Goal: Communication & Community: Answer question/provide support

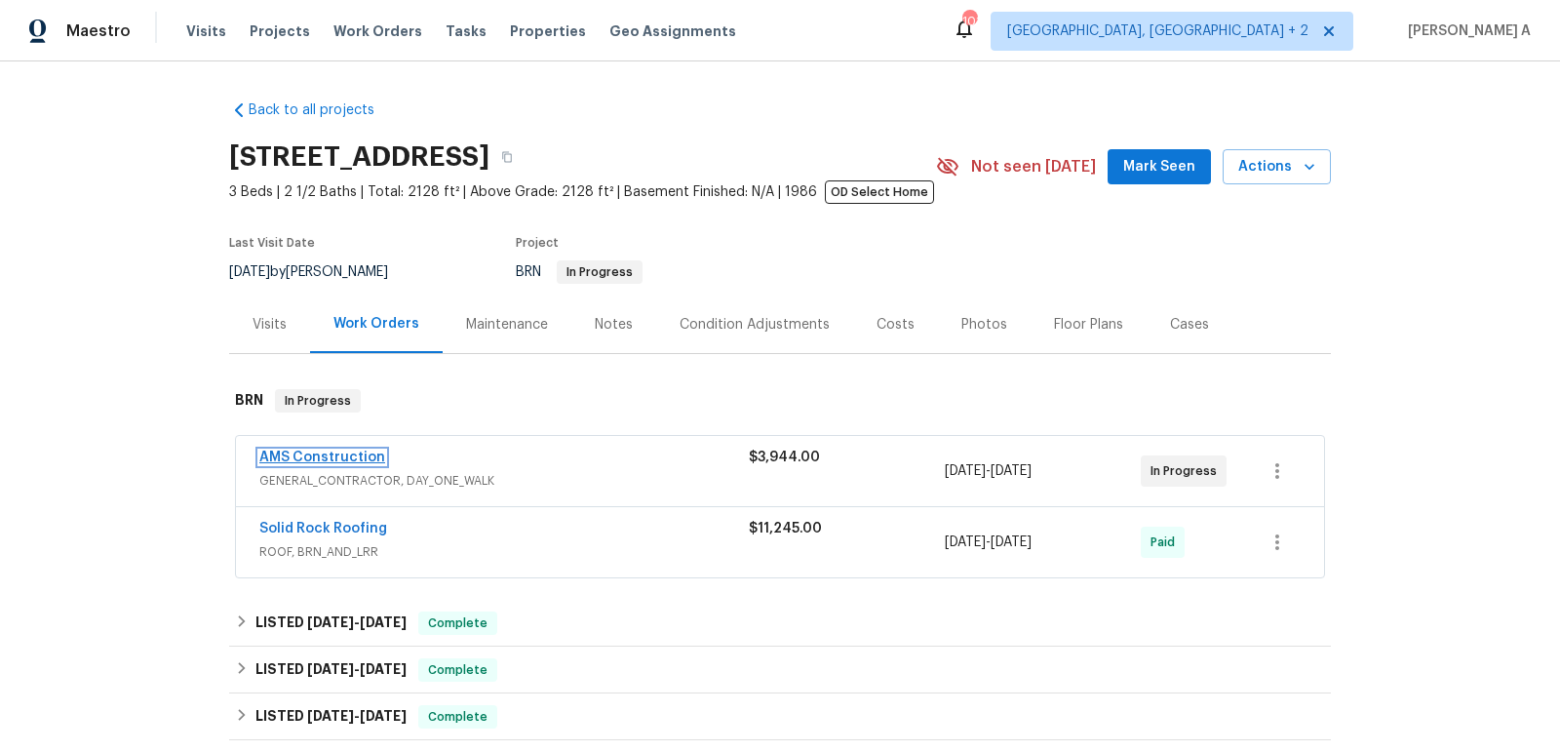
click at [331, 456] on link "AMS Construction" at bounding box center [322, 457] width 126 height 14
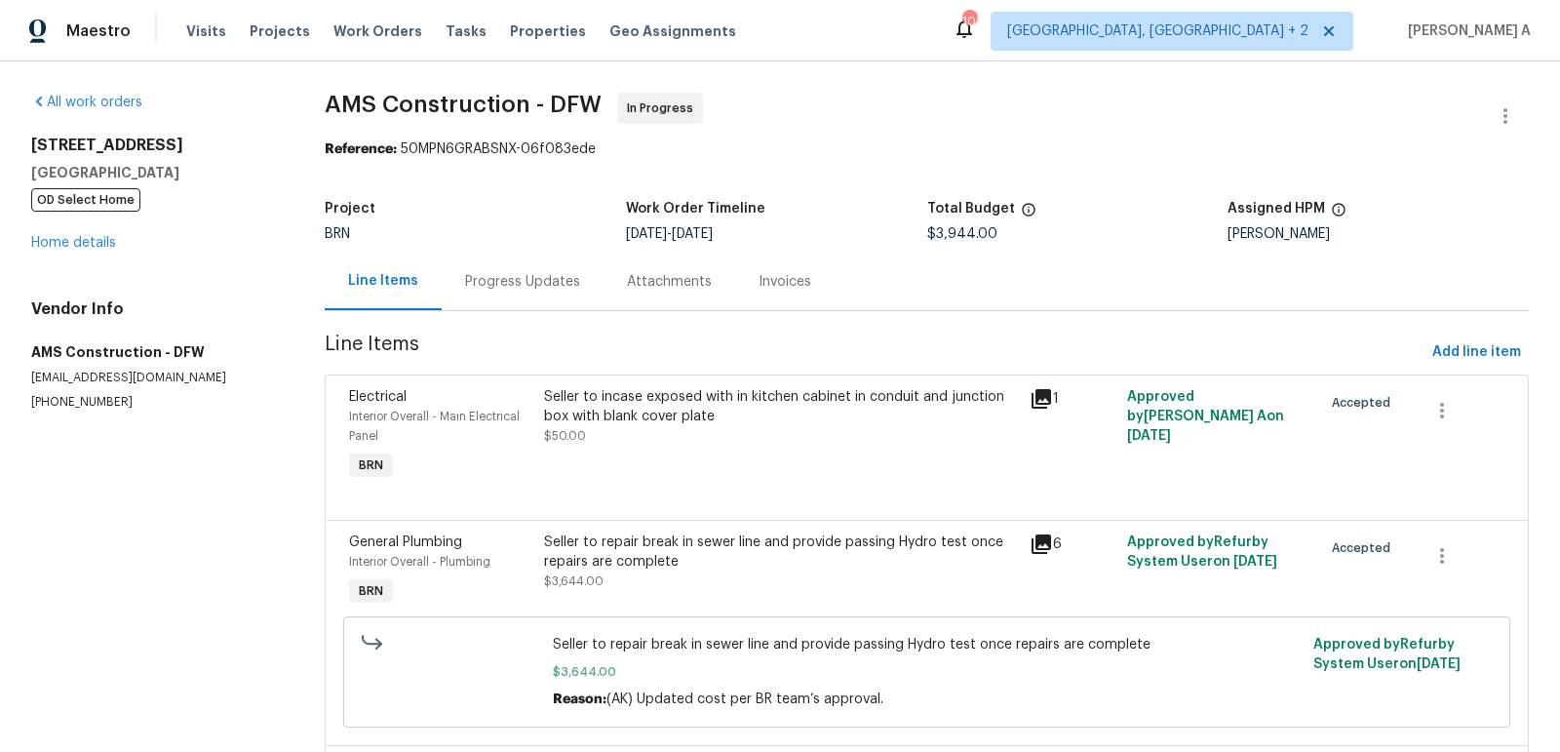
click at [494, 294] on div "Progress Updates" at bounding box center [523, 281] width 162 height 58
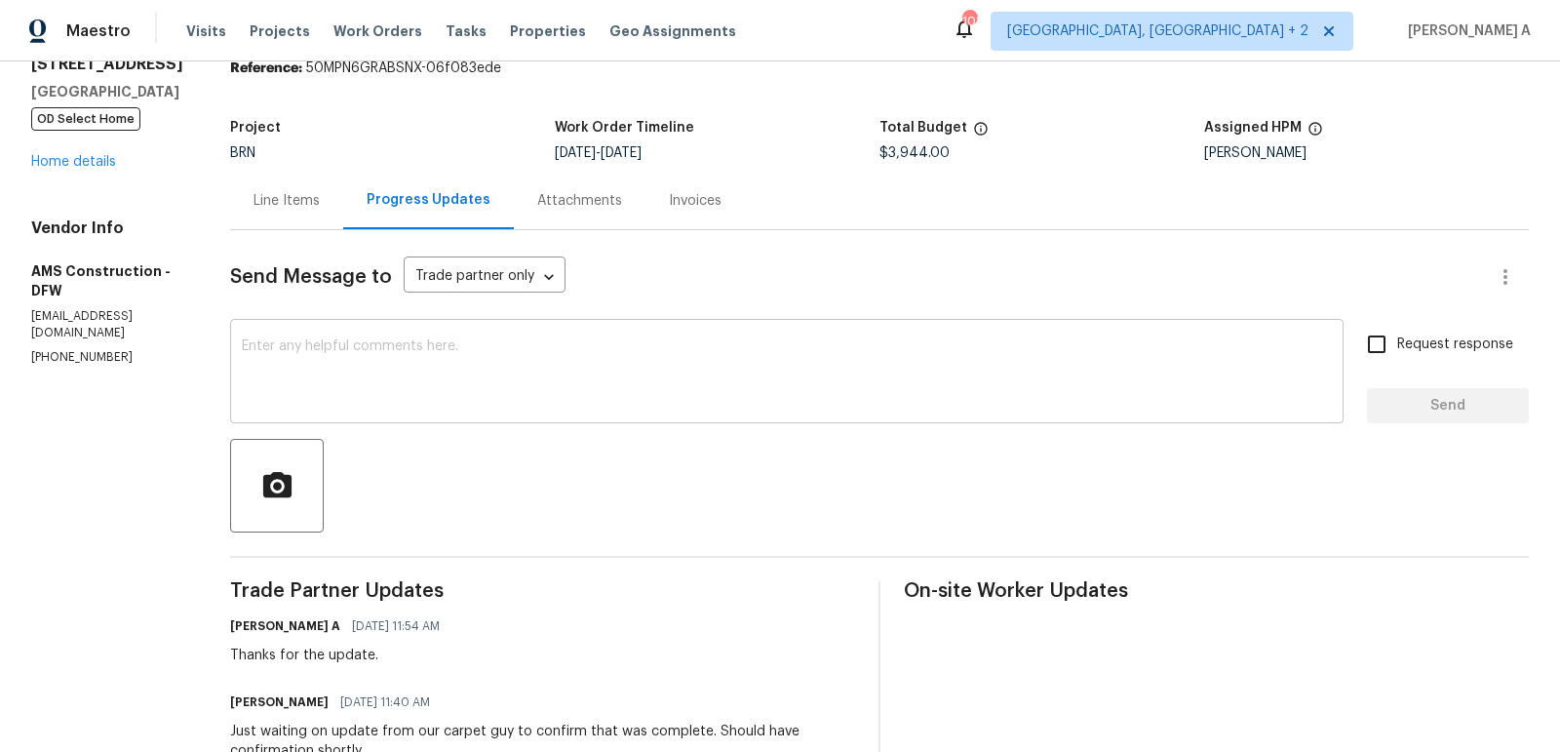
scroll to position [120, 0]
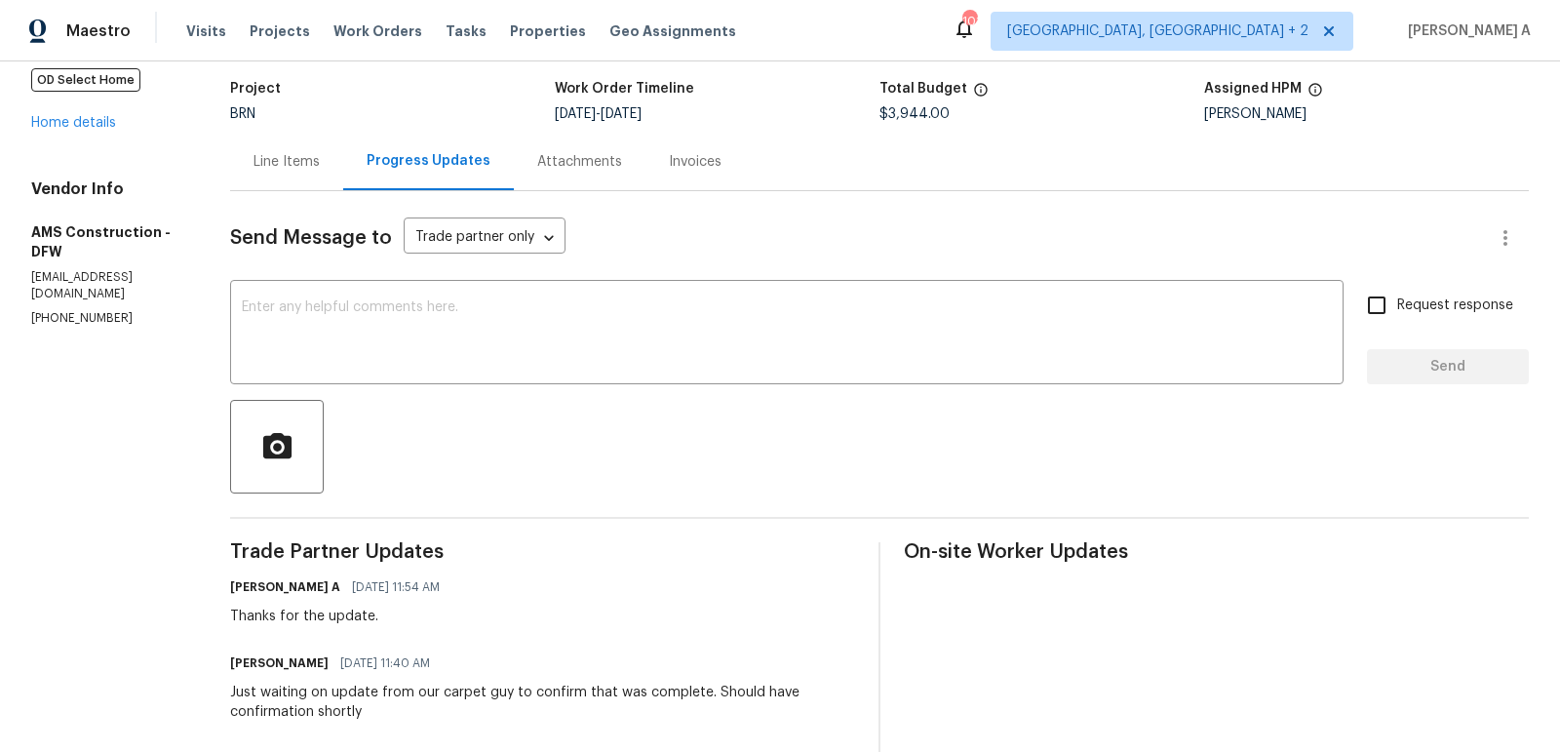
click at [231, 660] on h6 "Michael Kimbrell" at bounding box center [279, 662] width 98 height 19
copy h6 "Michael"
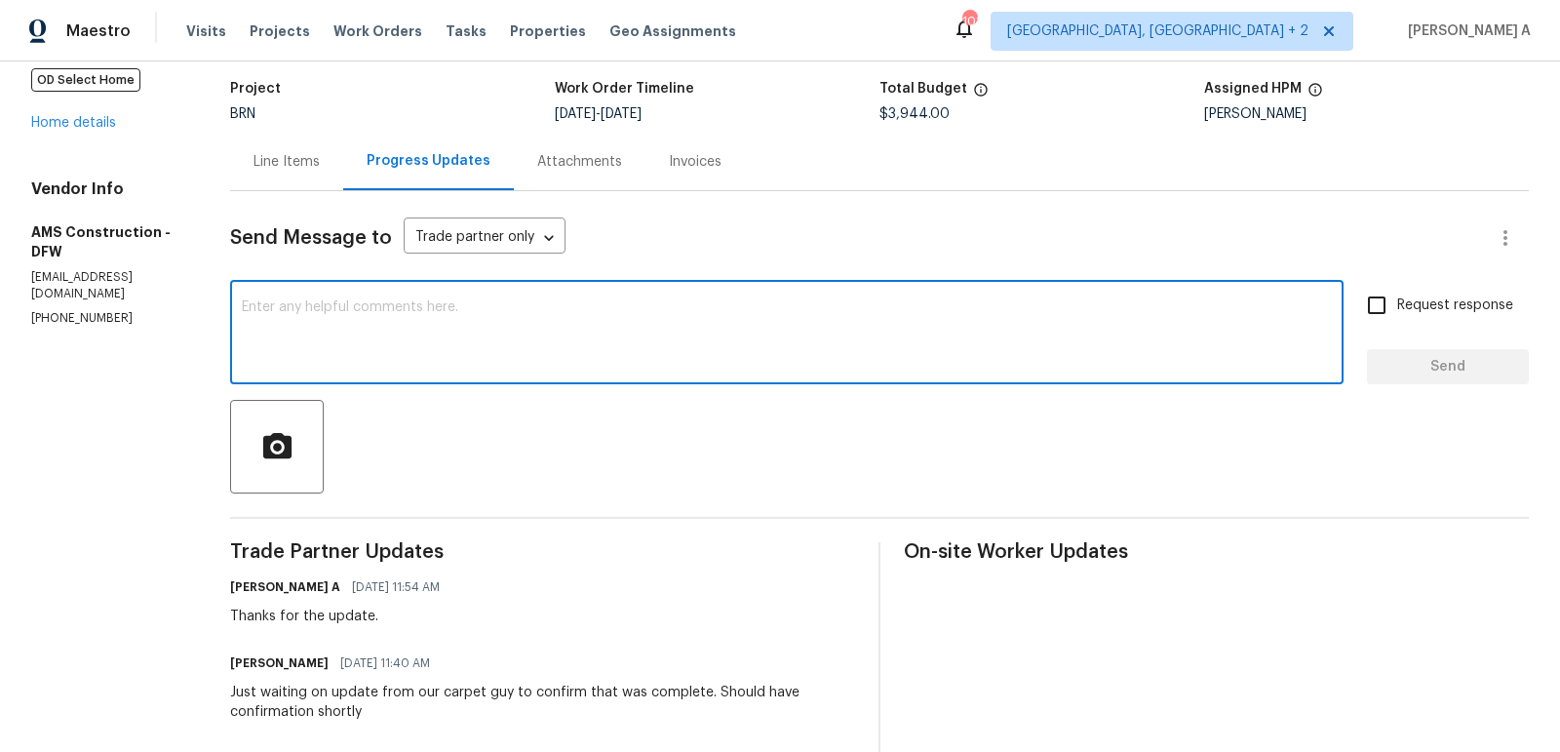
click at [340, 354] on textarea at bounding box center [787, 334] width 1090 height 68
paste textarea "Michael"
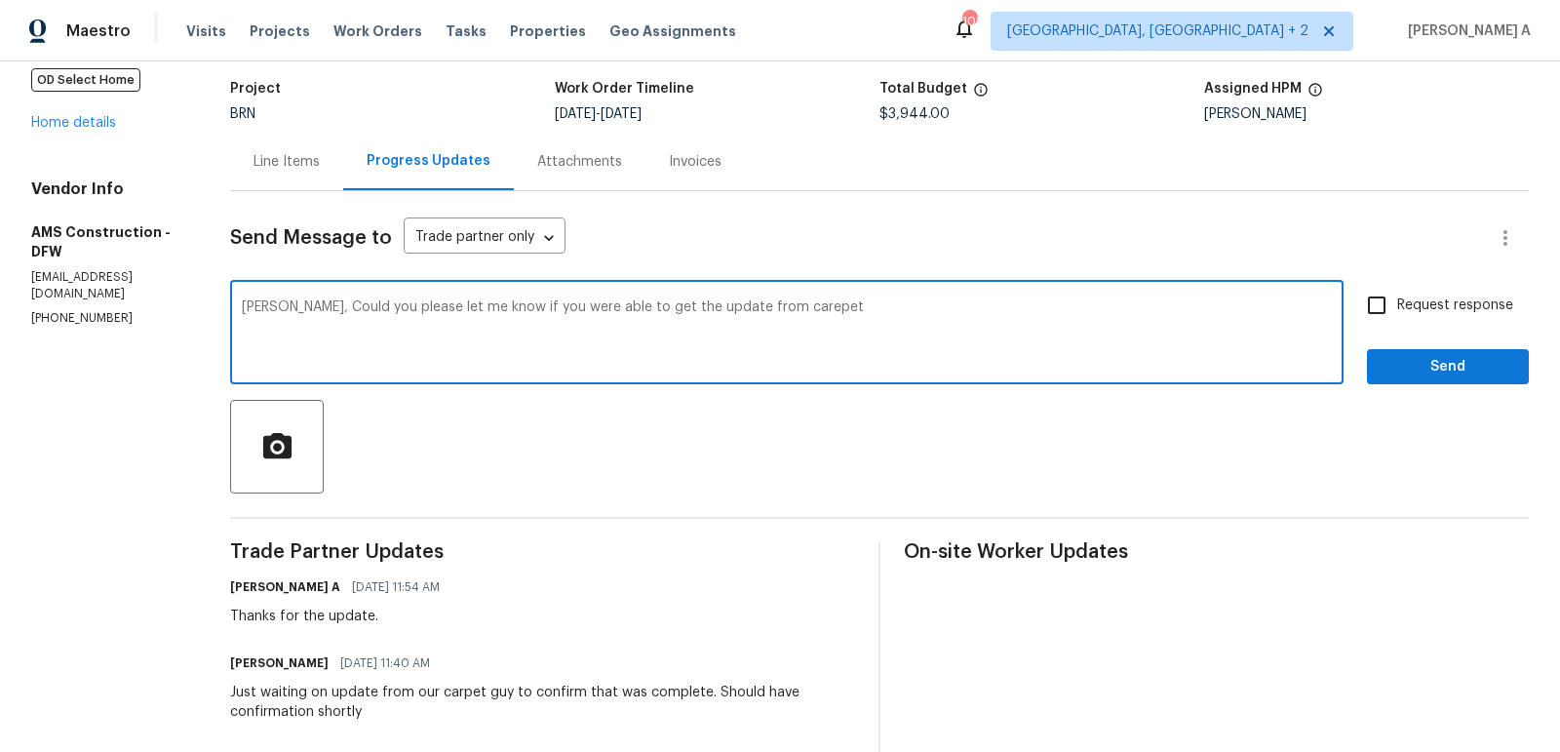
click at [752, 316] on textarea "Michael, Could you please let me know if you were able to get the update from c…" at bounding box center [787, 334] width 1090 height 68
click at [753, 310] on textarea "Michael, Could you please let me know if you were able to get the update from c…" at bounding box center [787, 334] width 1090 height 68
click at [805, 316] on textarea "Michael, Could you please let me know if you were able to get the update from c…" at bounding box center [787, 334] width 1090 height 68
type textarea "Michael, Could you please let me know if you were able to get the update from c…"
click at [1382, 315] on input "Request response" at bounding box center [1376, 305] width 41 height 41
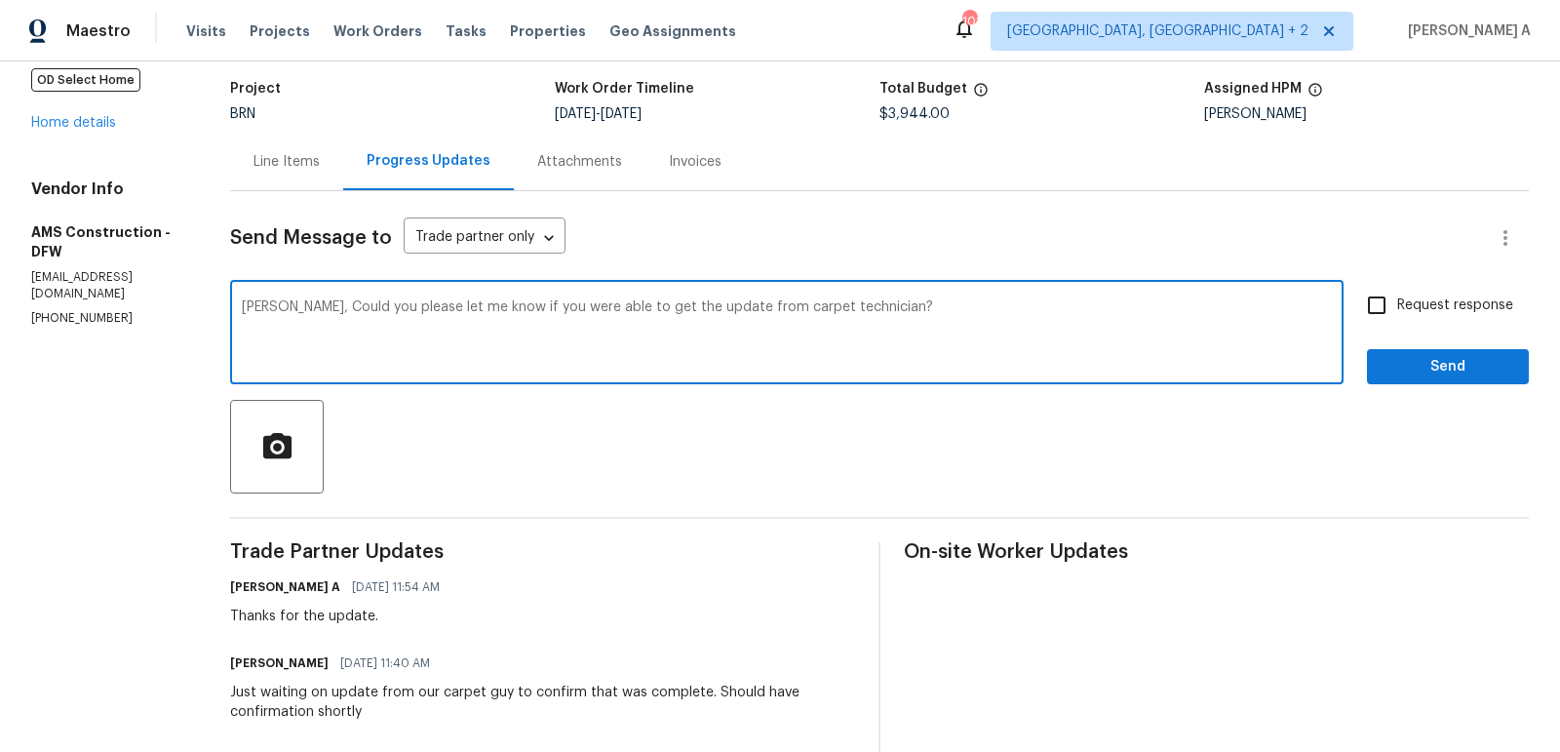
checkbox input "true"
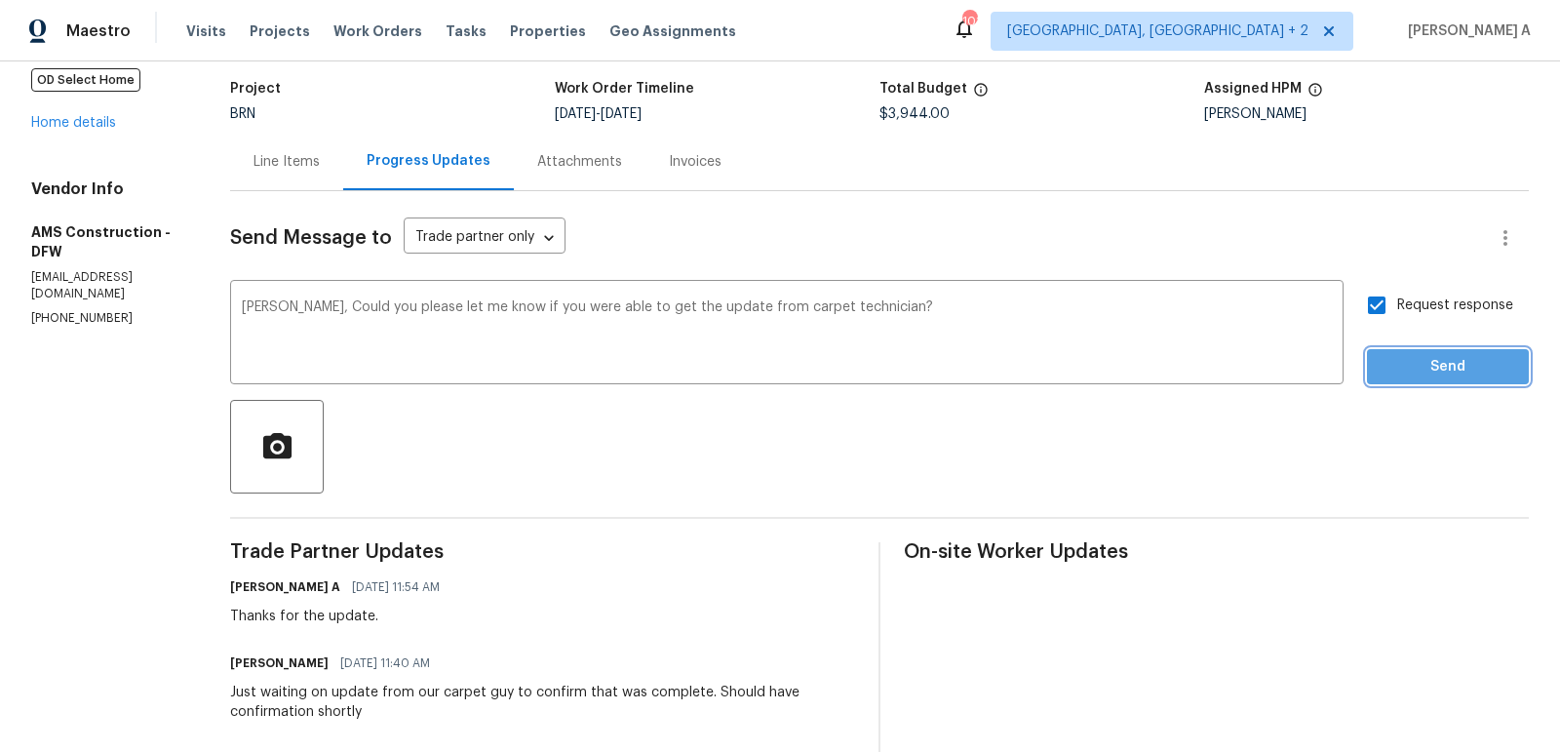
click at [1461, 380] on button "Send" at bounding box center [1448, 367] width 162 height 36
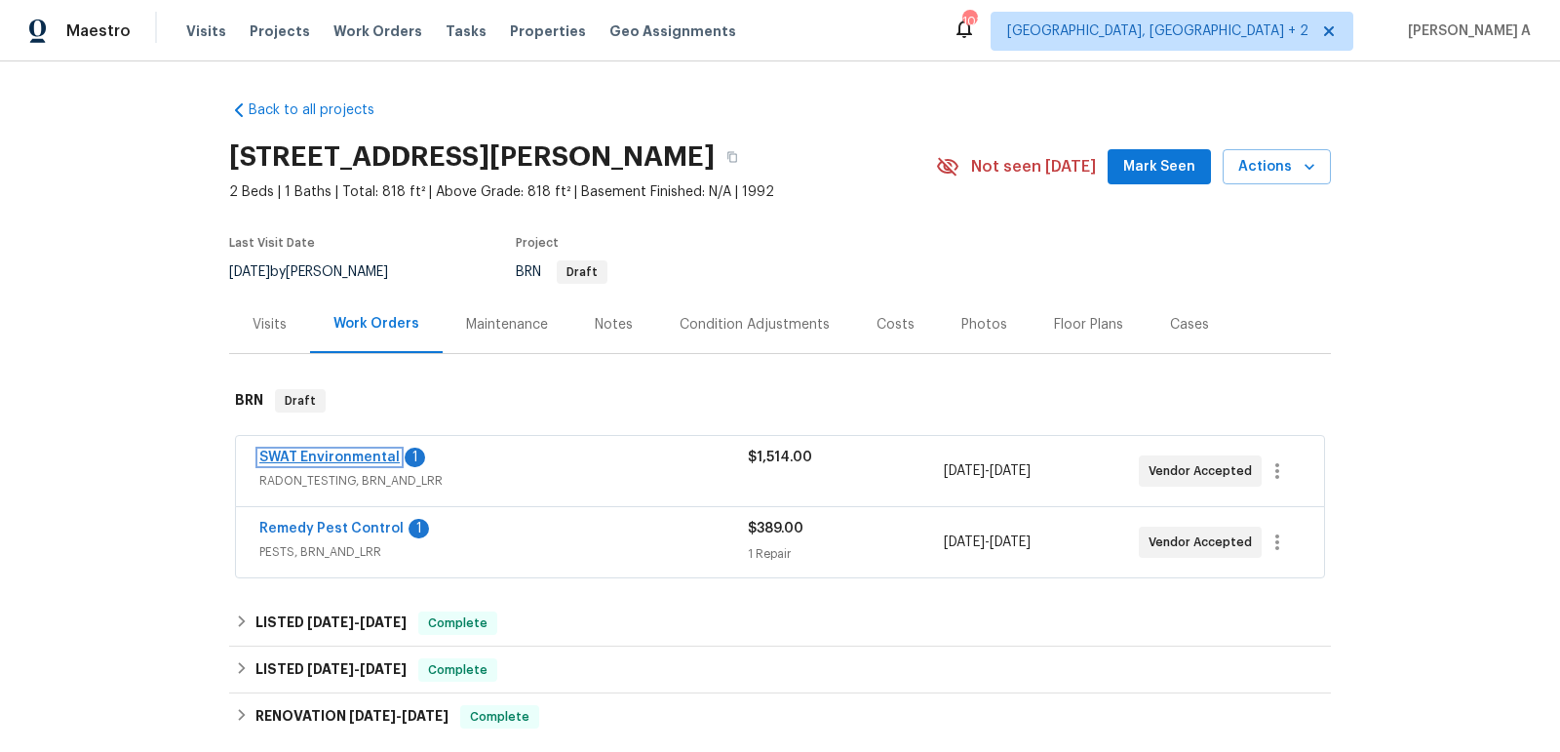
click at [358, 456] on link "SWAT Environmental" at bounding box center [329, 457] width 140 height 14
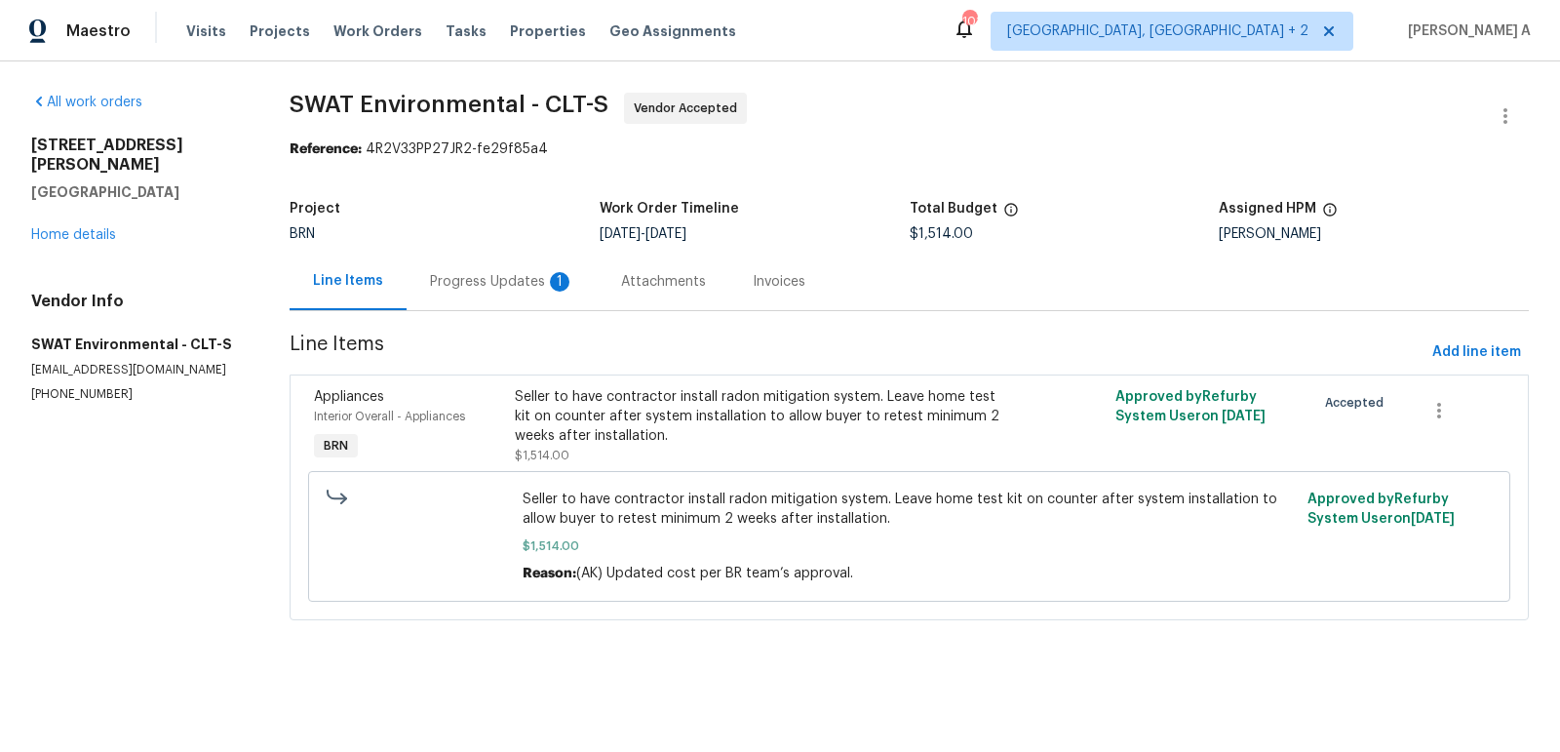
click at [491, 297] on div "Progress Updates 1" at bounding box center [502, 281] width 191 height 58
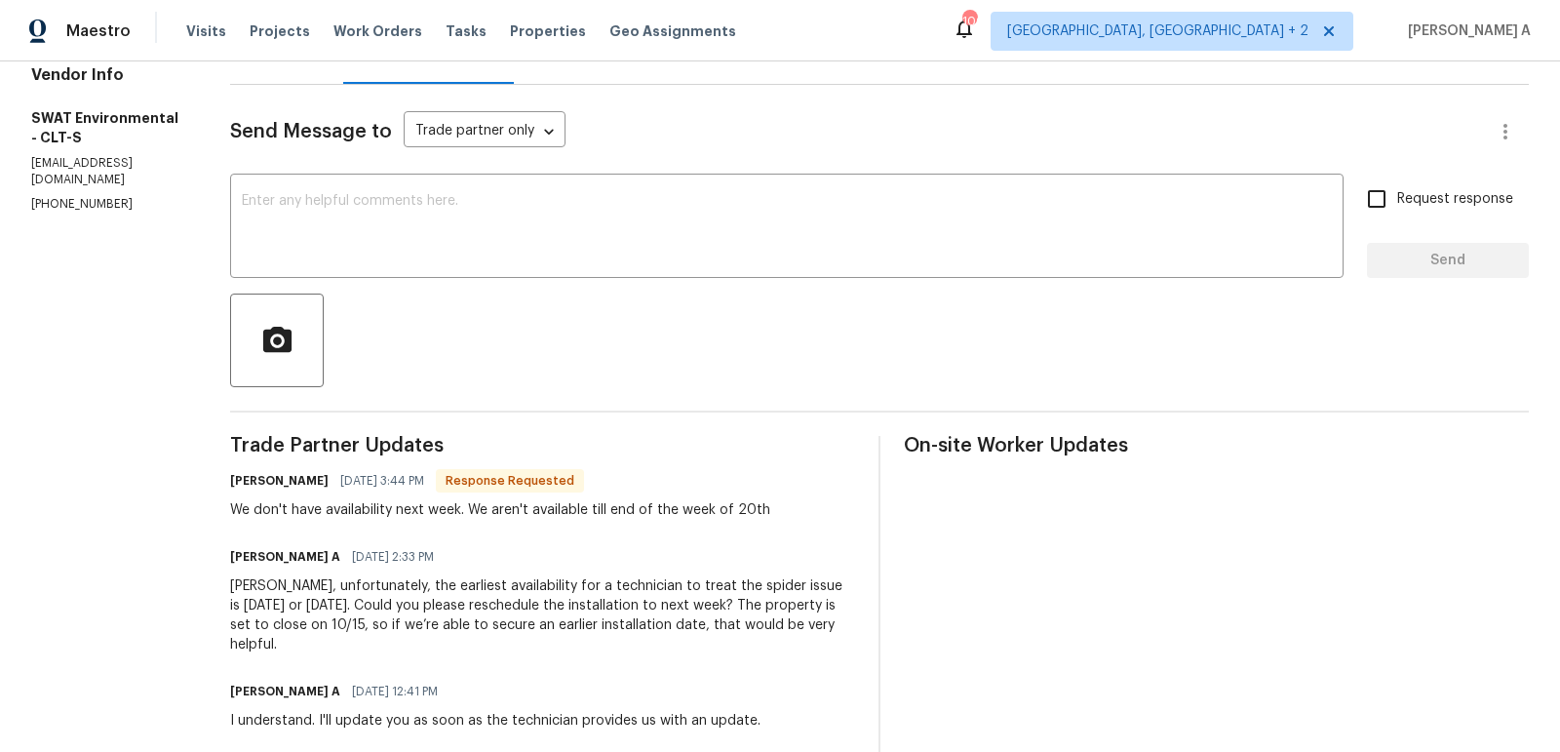
scroll to position [225, 0]
click at [247, 490] on h6 "Bryan Frazzini" at bounding box center [279, 481] width 98 height 19
copy h6 "Bryan"
click at [346, 258] on textarea at bounding box center [787, 229] width 1090 height 68
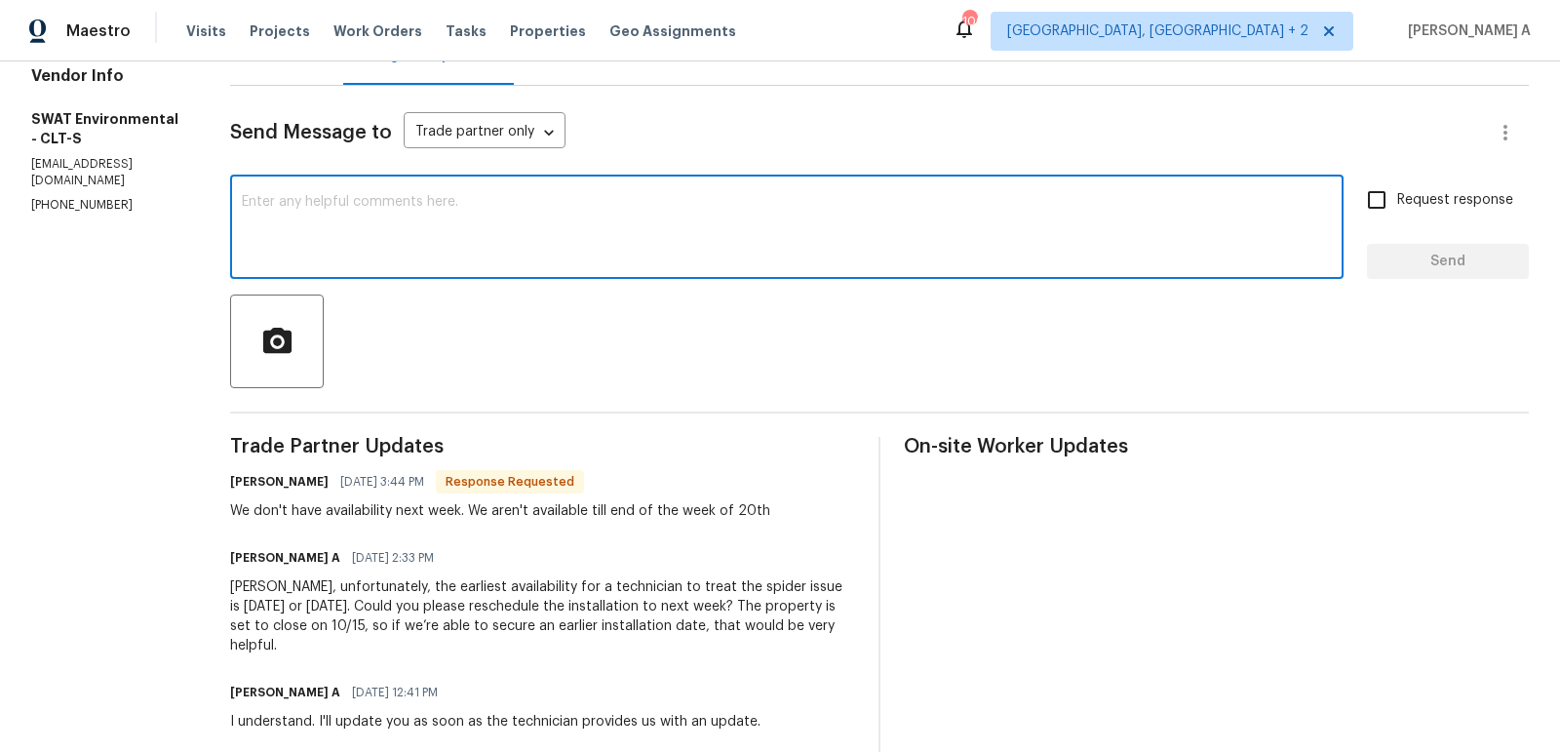
paste textarea "Bryan"
click at [639, 224] on textarea "Bryan, If its possible to provide schedule for this Friday" at bounding box center [787, 229] width 1090 height 68
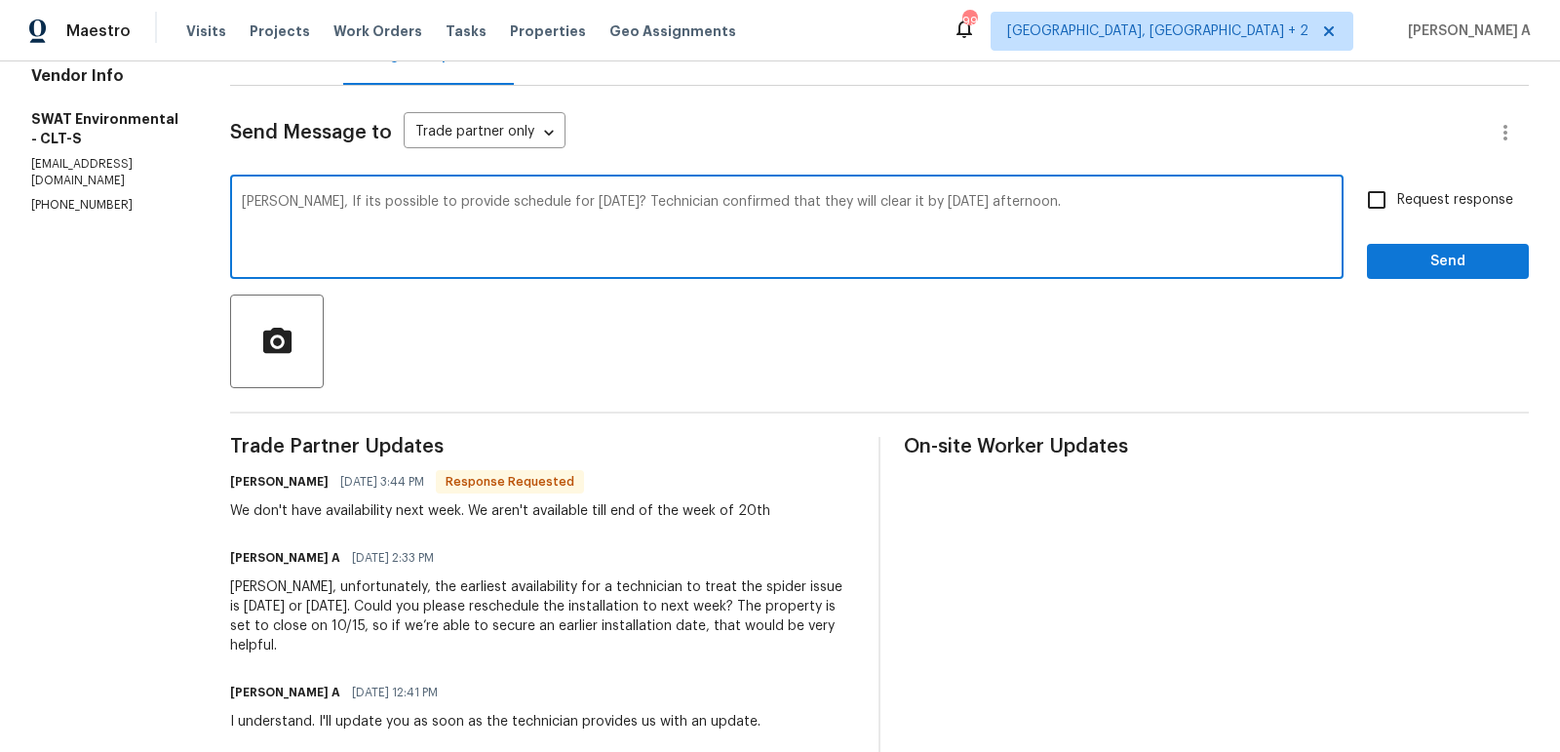
type textarea "Bryan, If its possible to provide schedule for this Friday? Technician confirme…"
click at [1417, 209] on span "Request response" at bounding box center [1455, 200] width 116 height 20
click at [1397, 209] on input "Request response" at bounding box center [1376, 199] width 41 height 41
checkbox input "true"
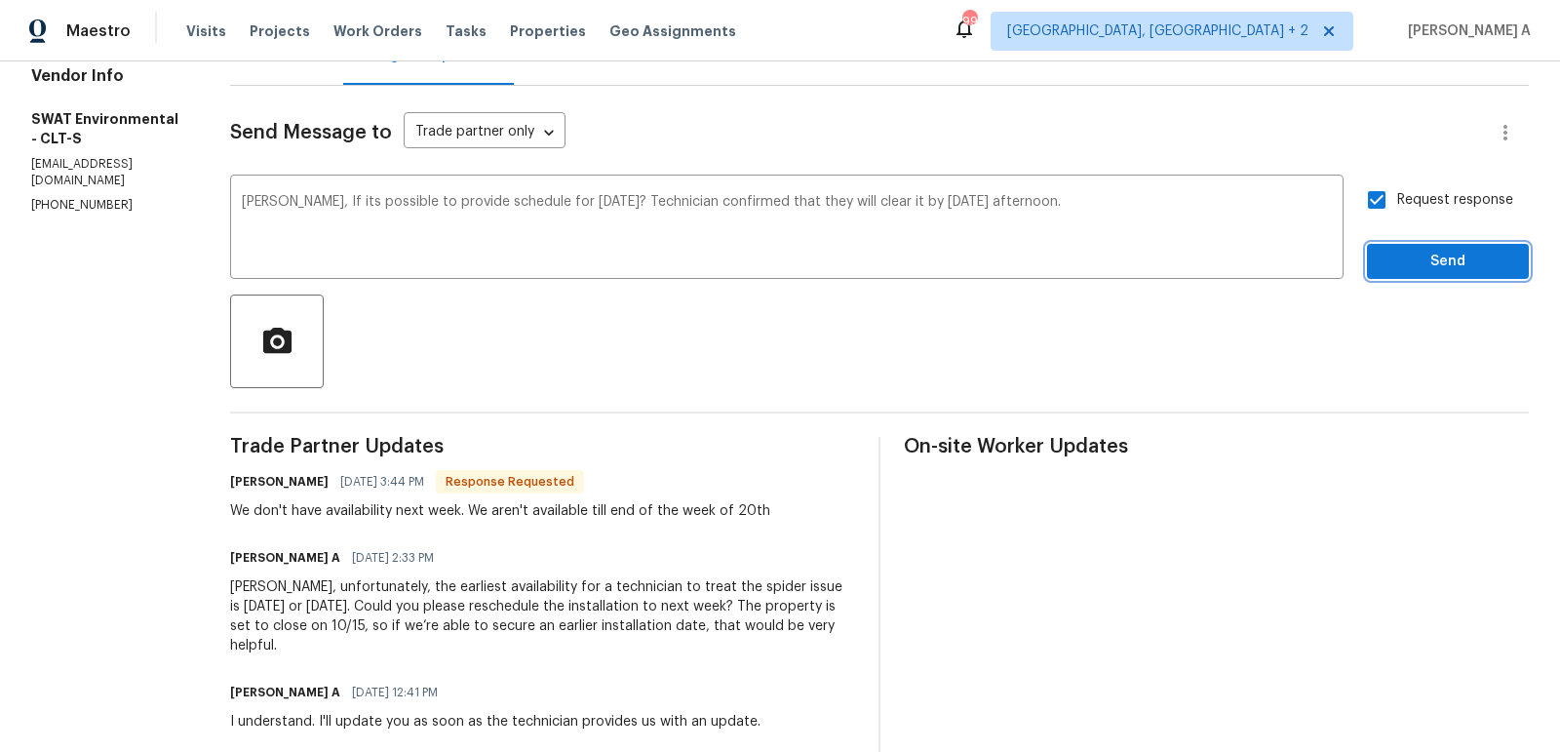
click at [1436, 265] on span "Send" at bounding box center [1447, 262] width 131 height 24
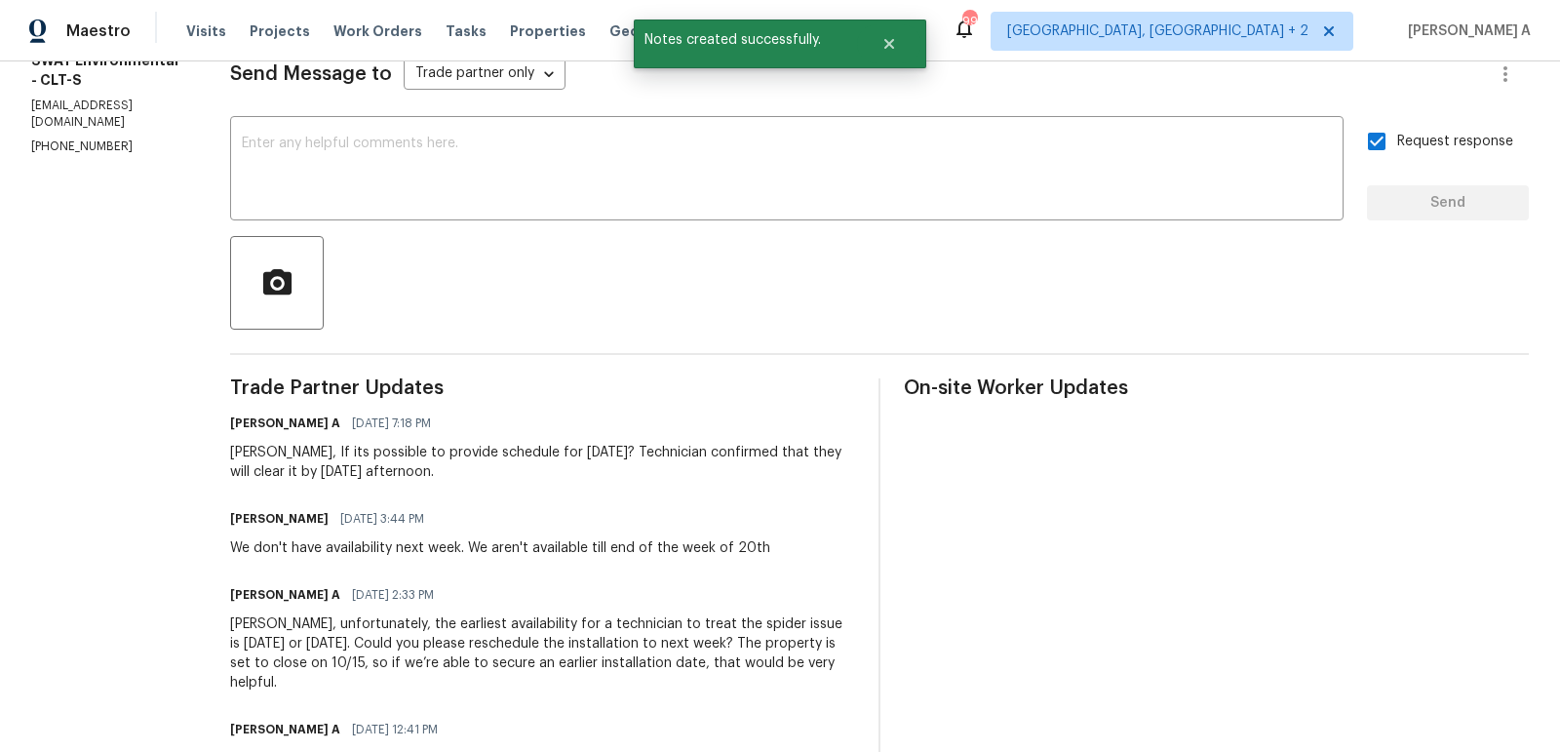
scroll to position [305, 0]
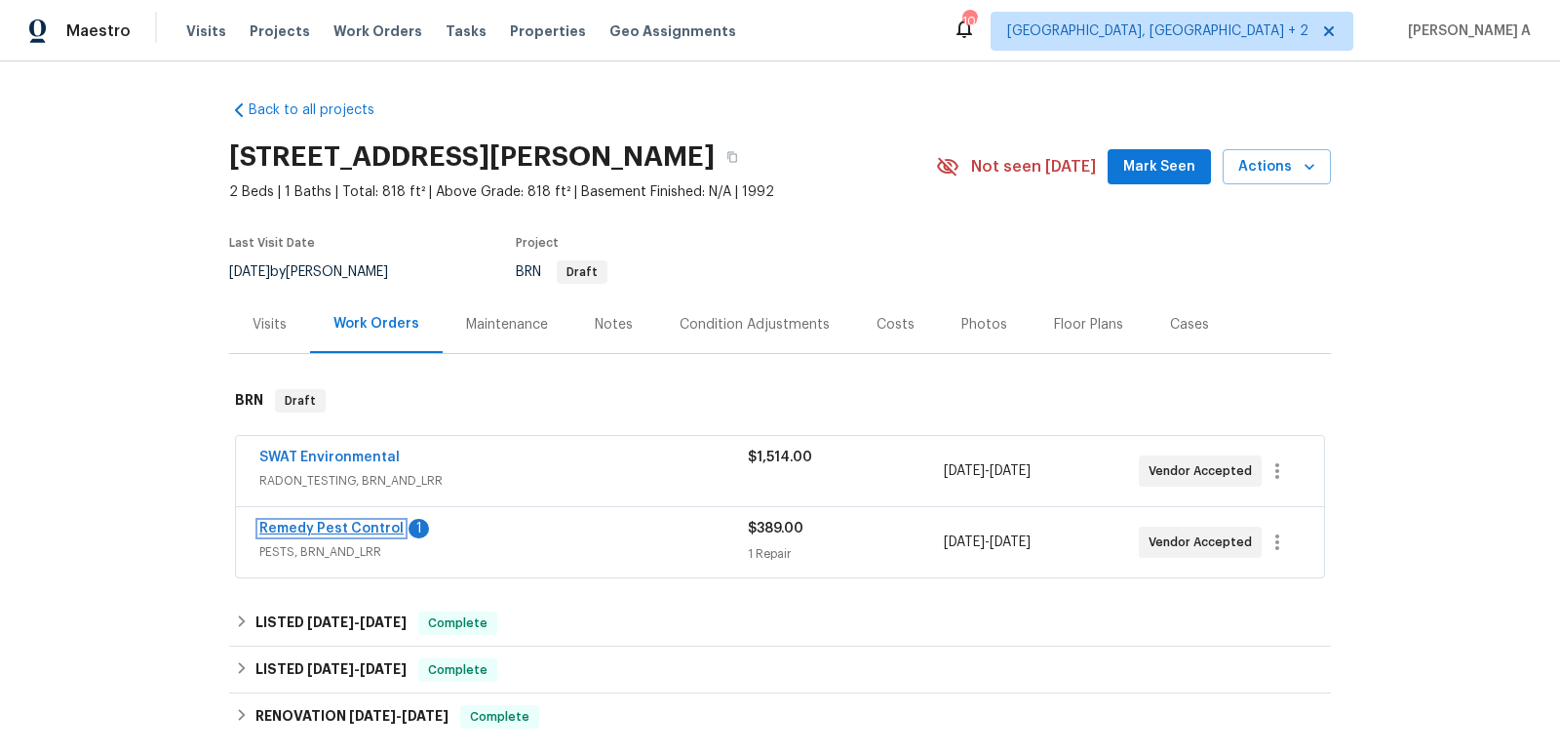
click at [342, 522] on link "Remedy Pest Control" at bounding box center [331, 529] width 144 height 14
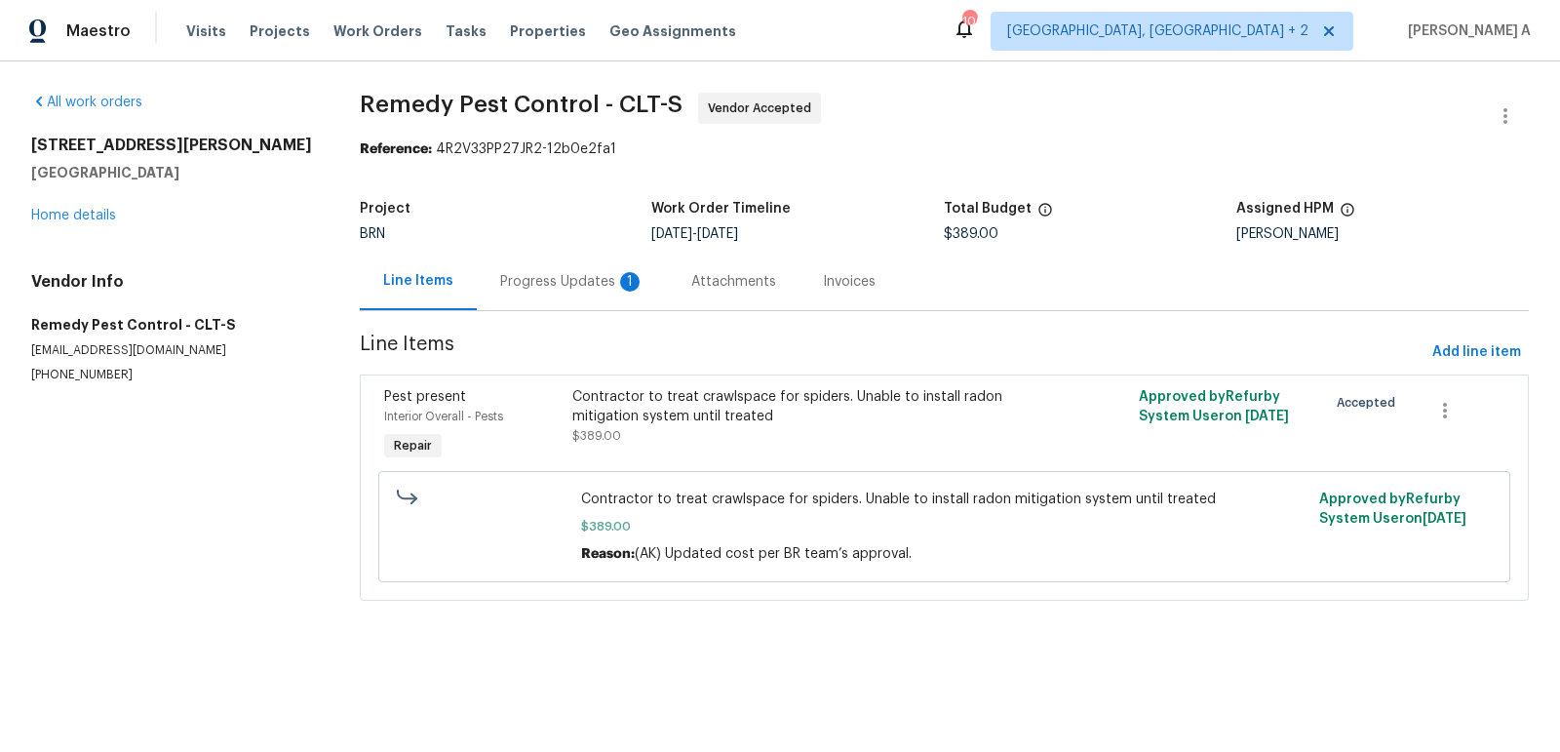
click at [543, 283] on div "Progress Updates 1" at bounding box center [572, 281] width 144 height 19
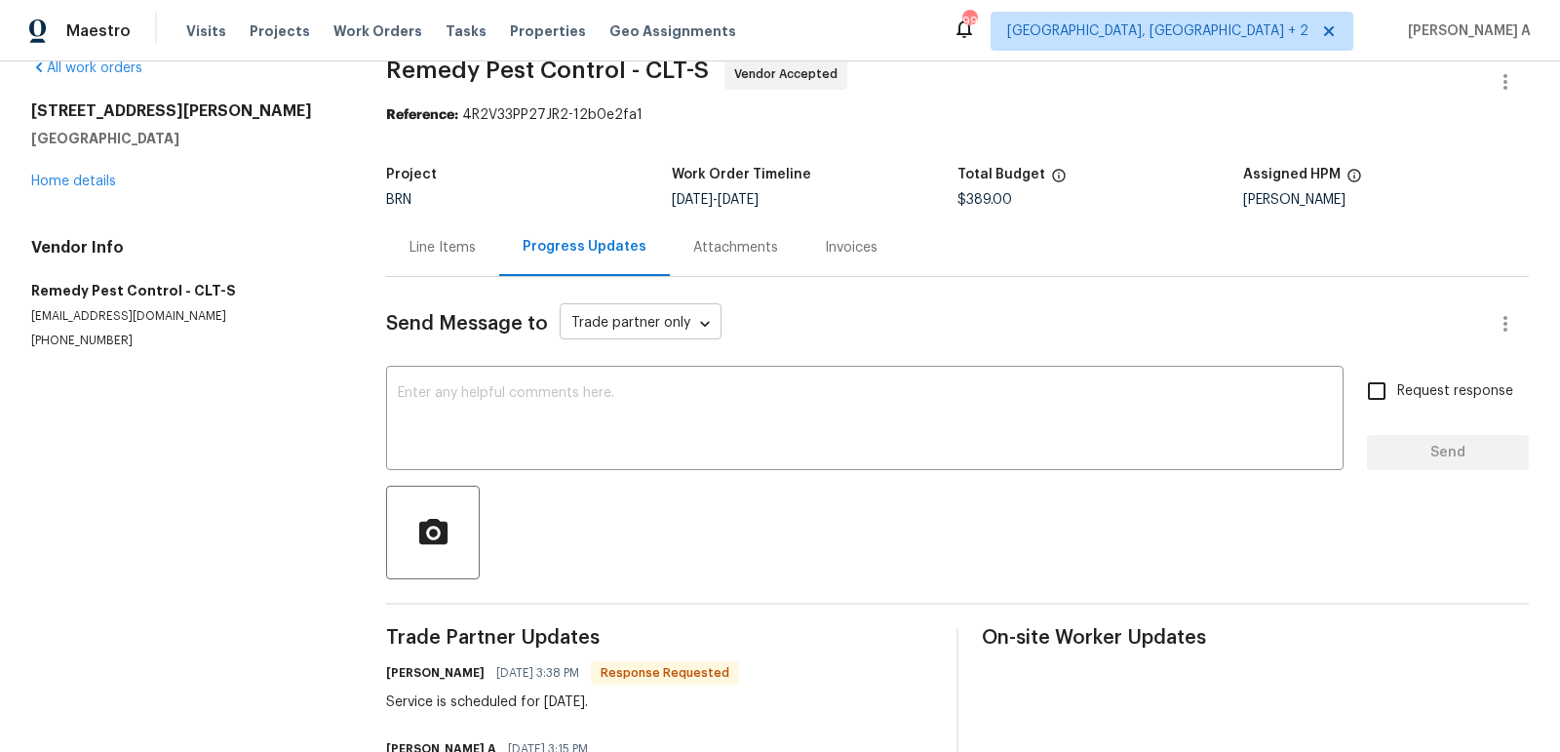
scroll to position [53, 0]
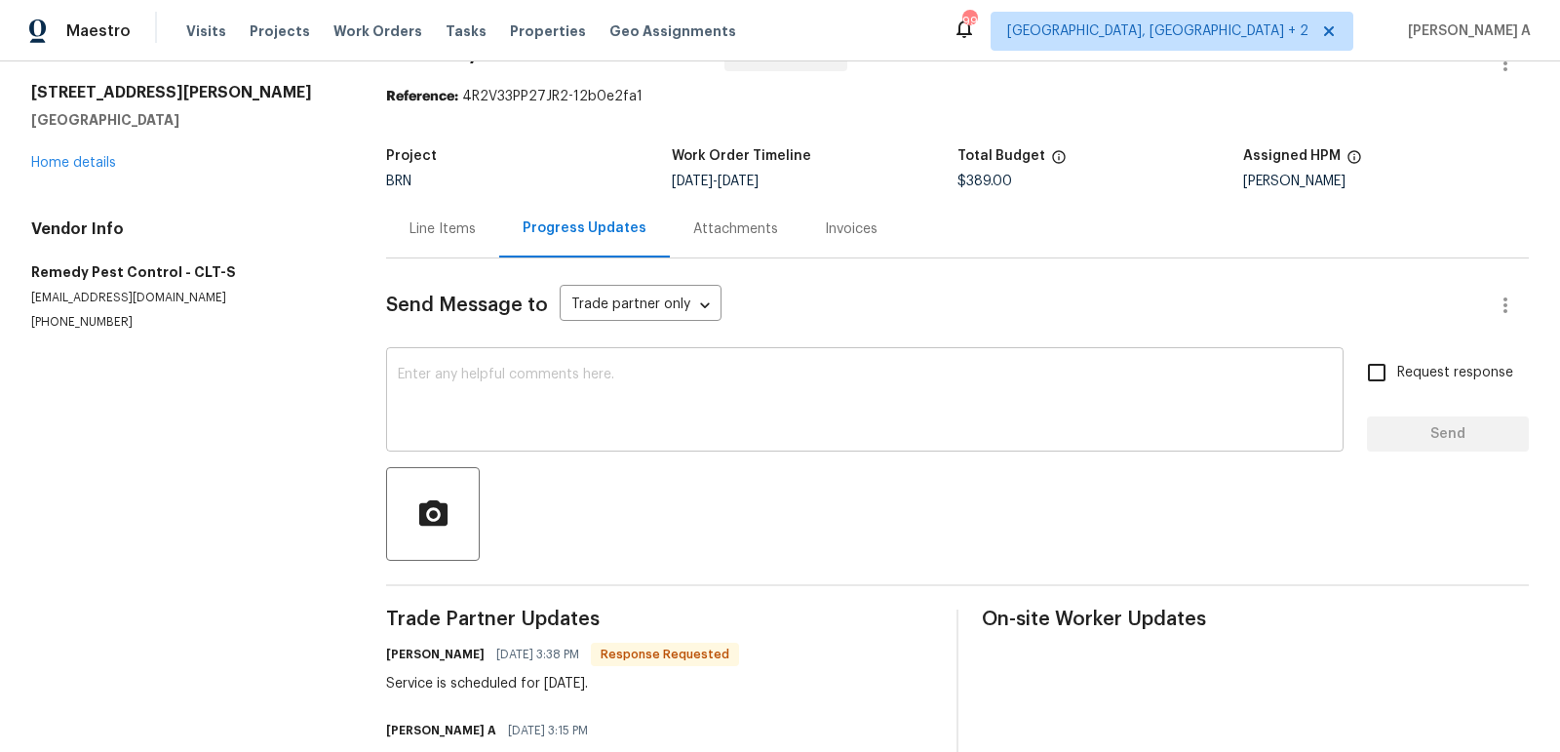
click at [611, 401] on textarea at bounding box center [865, 402] width 934 height 68
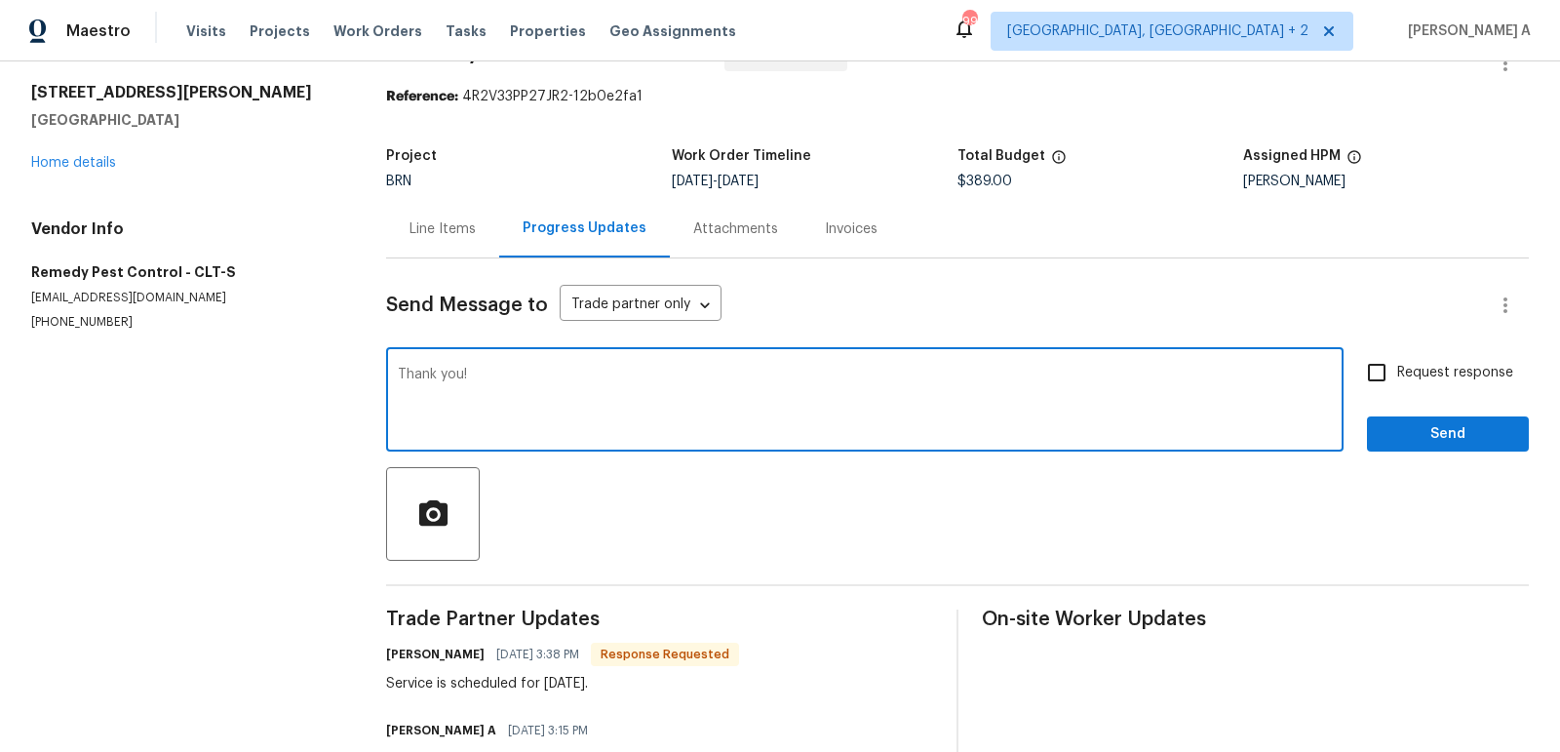
type textarea "Thank you!"
click at [1394, 375] on input "Request response" at bounding box center [1376, 372] width 41 height 41
checkbox input "true"
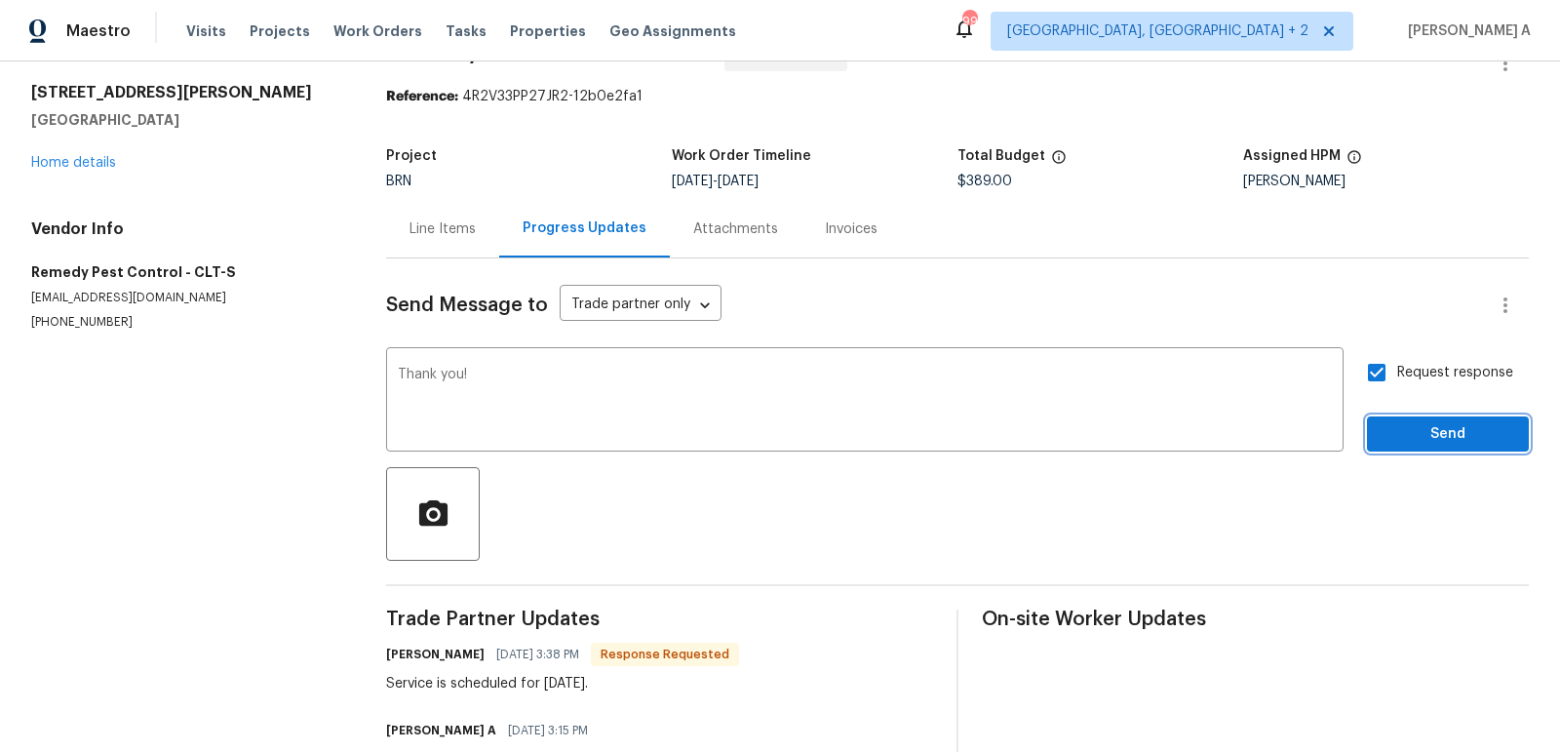
click at [1420, 419] on button "Send" at bounding box center [1448, 434] width 162 height 36
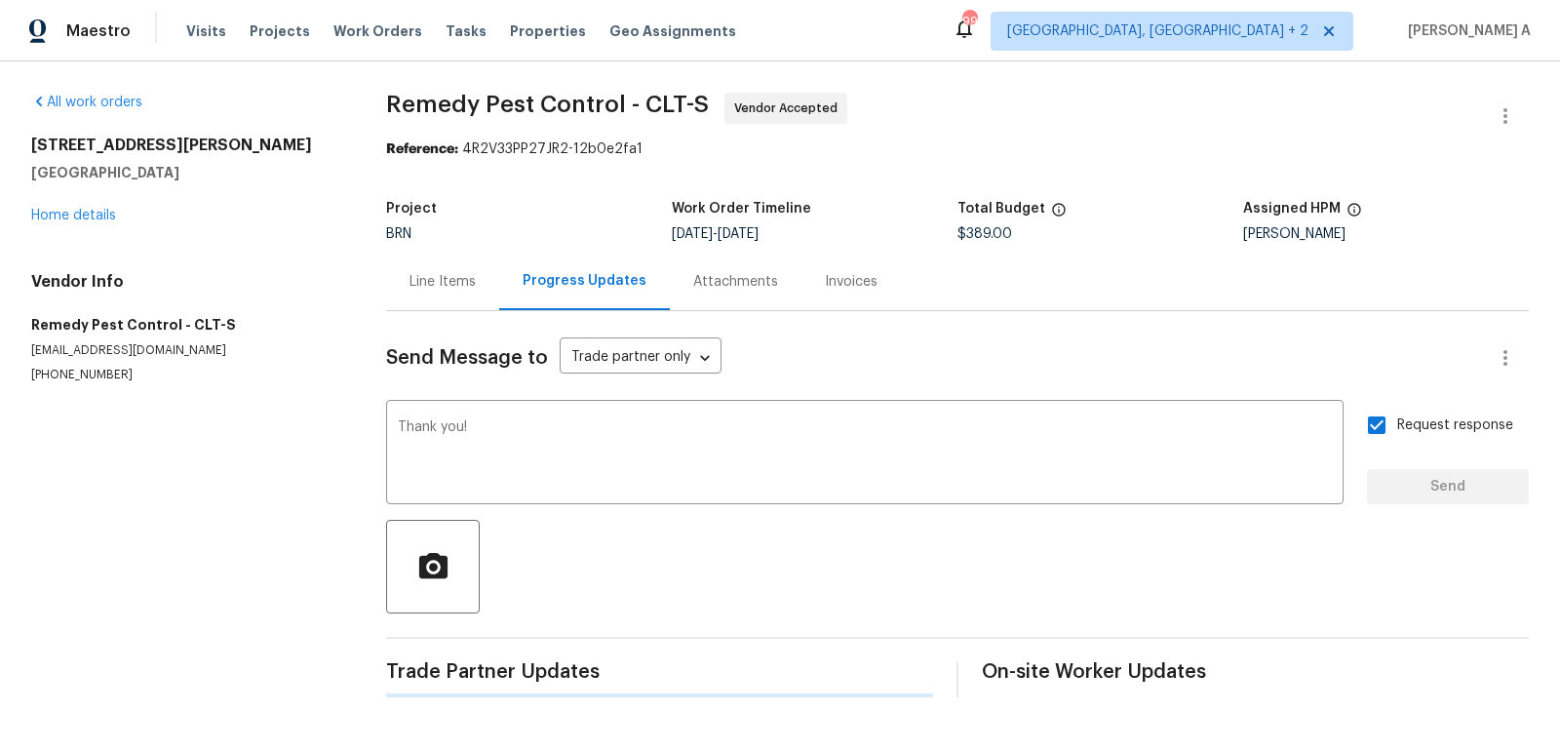
scroll to position [0, 0]
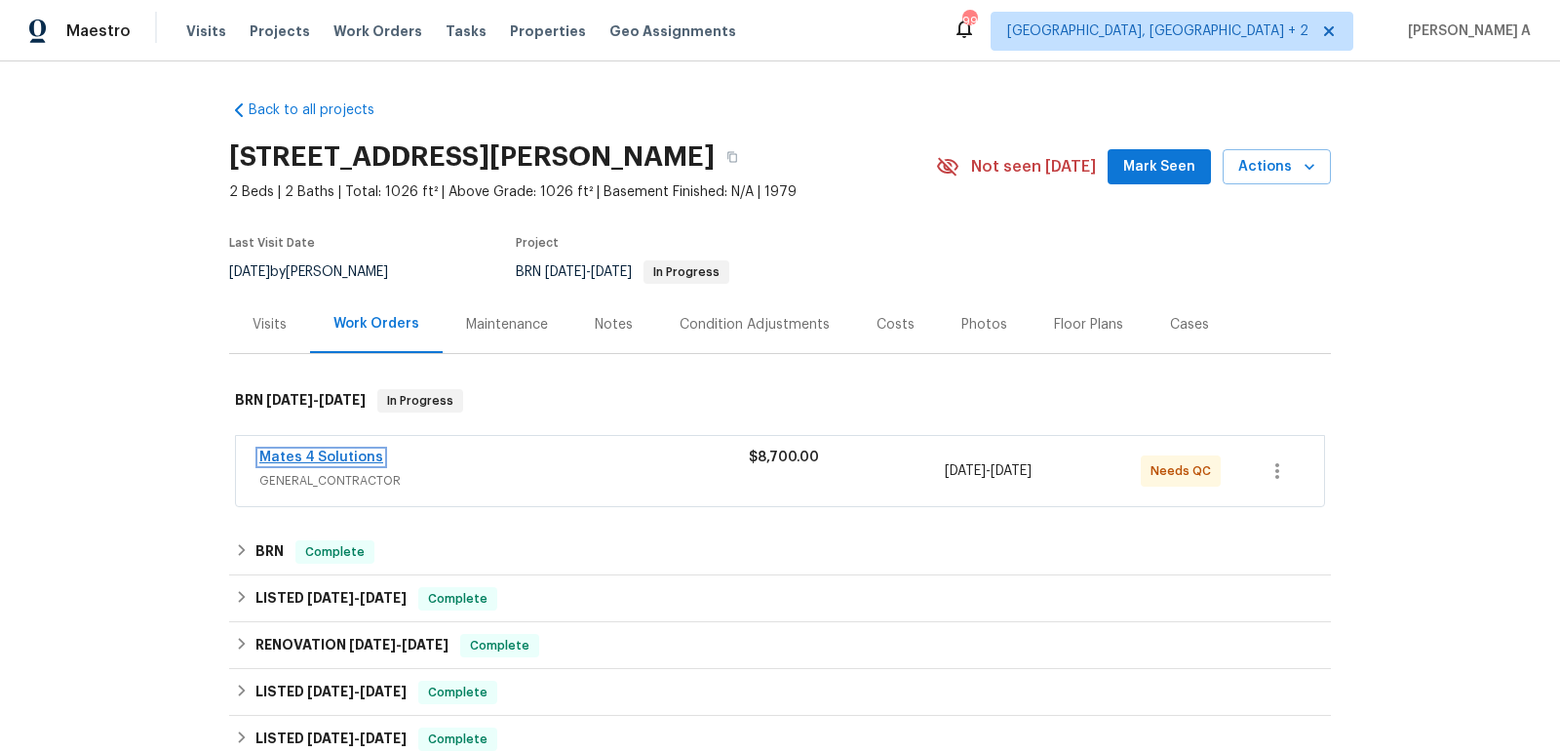
click at [340, 454] on link "Mates 4 Solutions" at bounding box center [321, 457] width 124 height 14
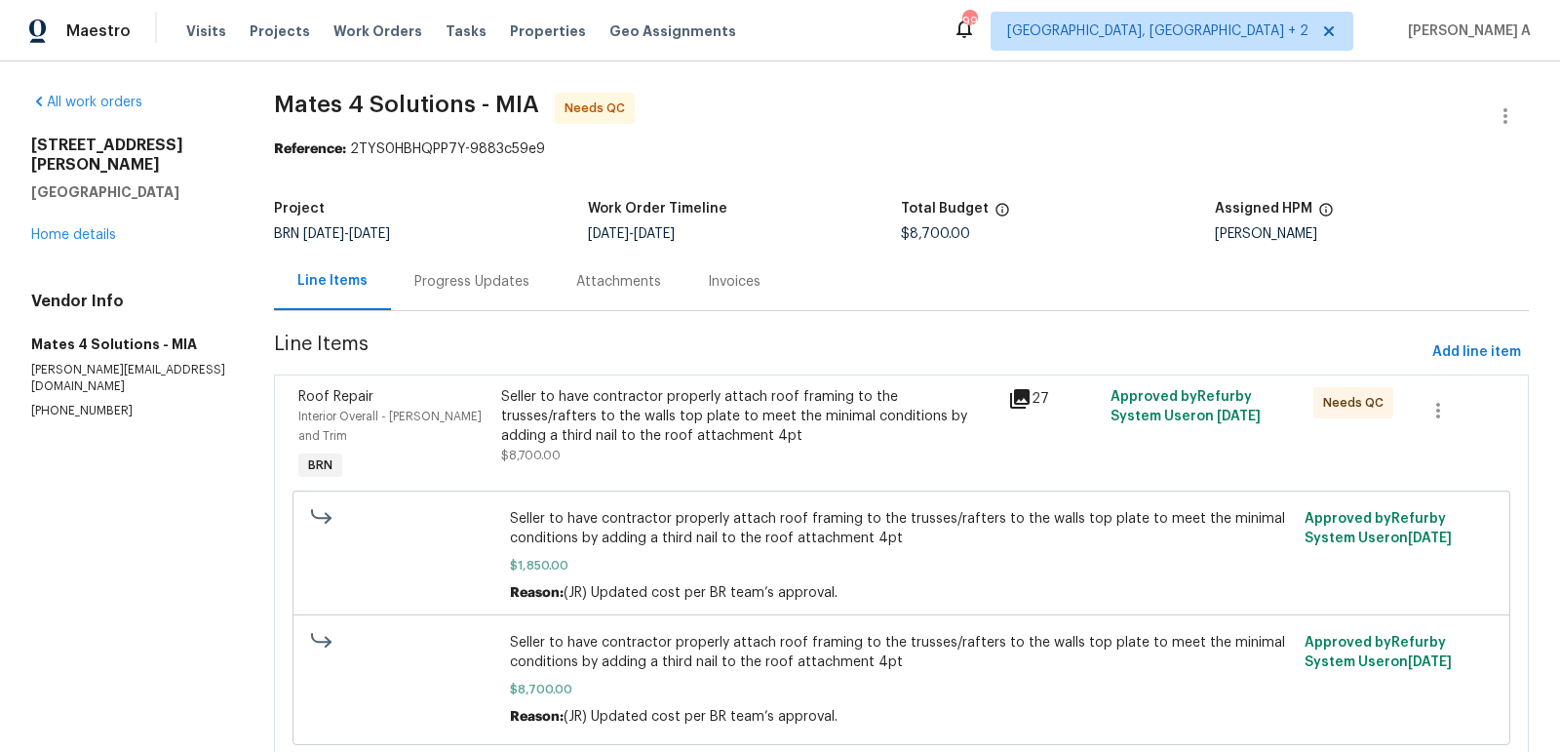
click at [491, 275] on div "Progress Updates" at bounding box center [471, 281] width 115 height 19
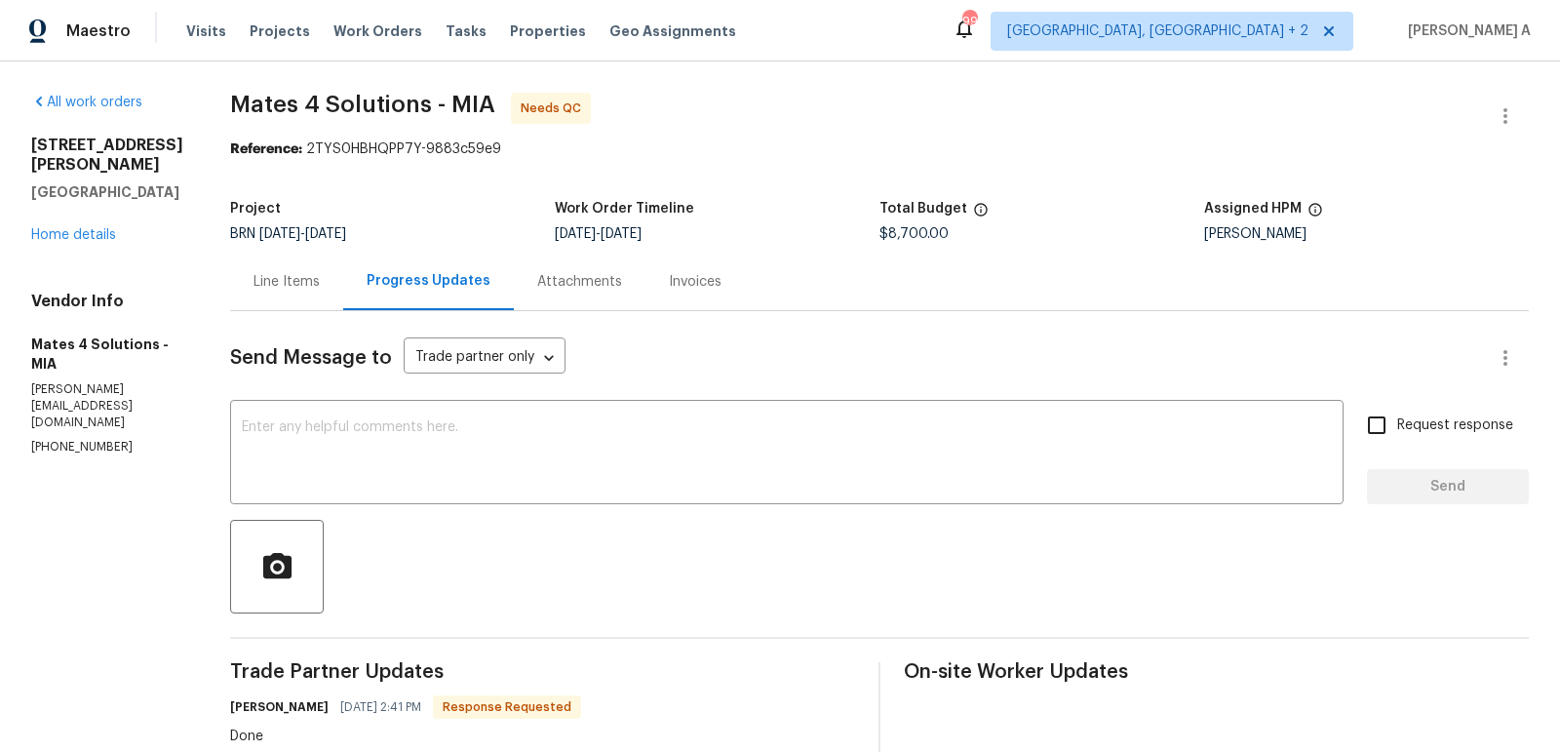
click at [309, 277] on div "Line Items" at bounding box center [286, 281] width 66 height 19
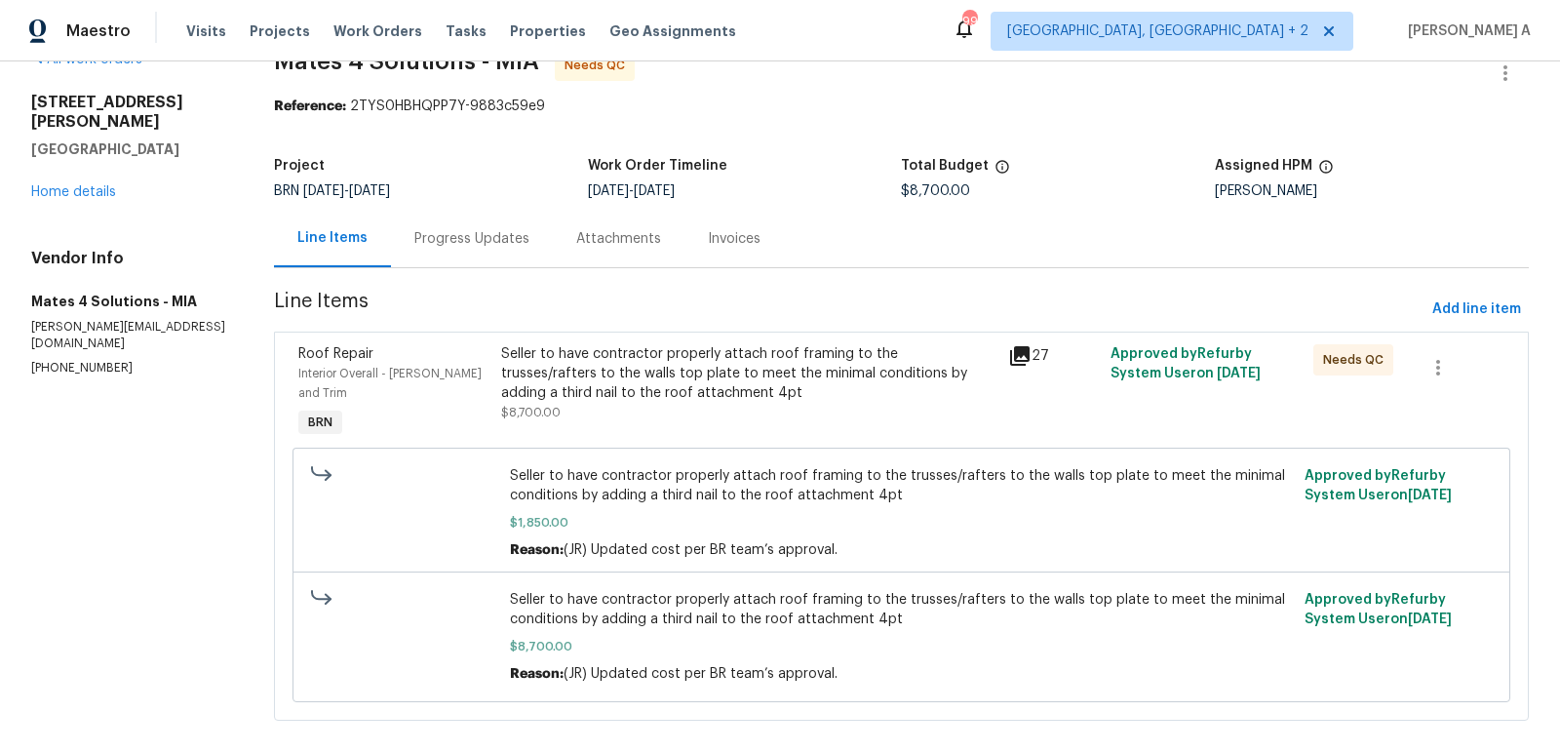
scroll to position [45, 0]
click at [737, 370] on div "Seller to have contractor properly attach roof framing to the trusses/rafters t…" at bounding box center [749, 371] width 496 height 58
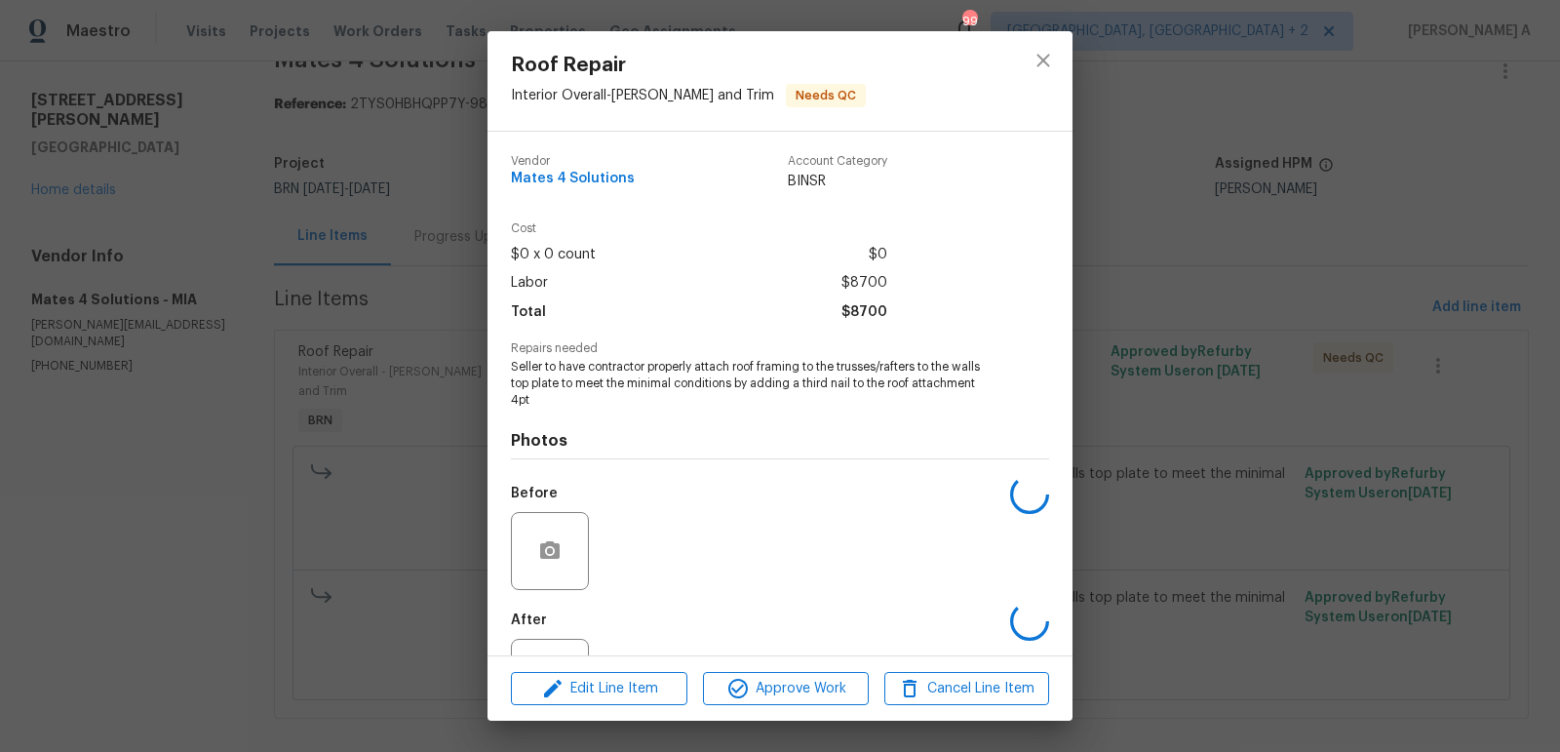
scroll to position [81, 0]
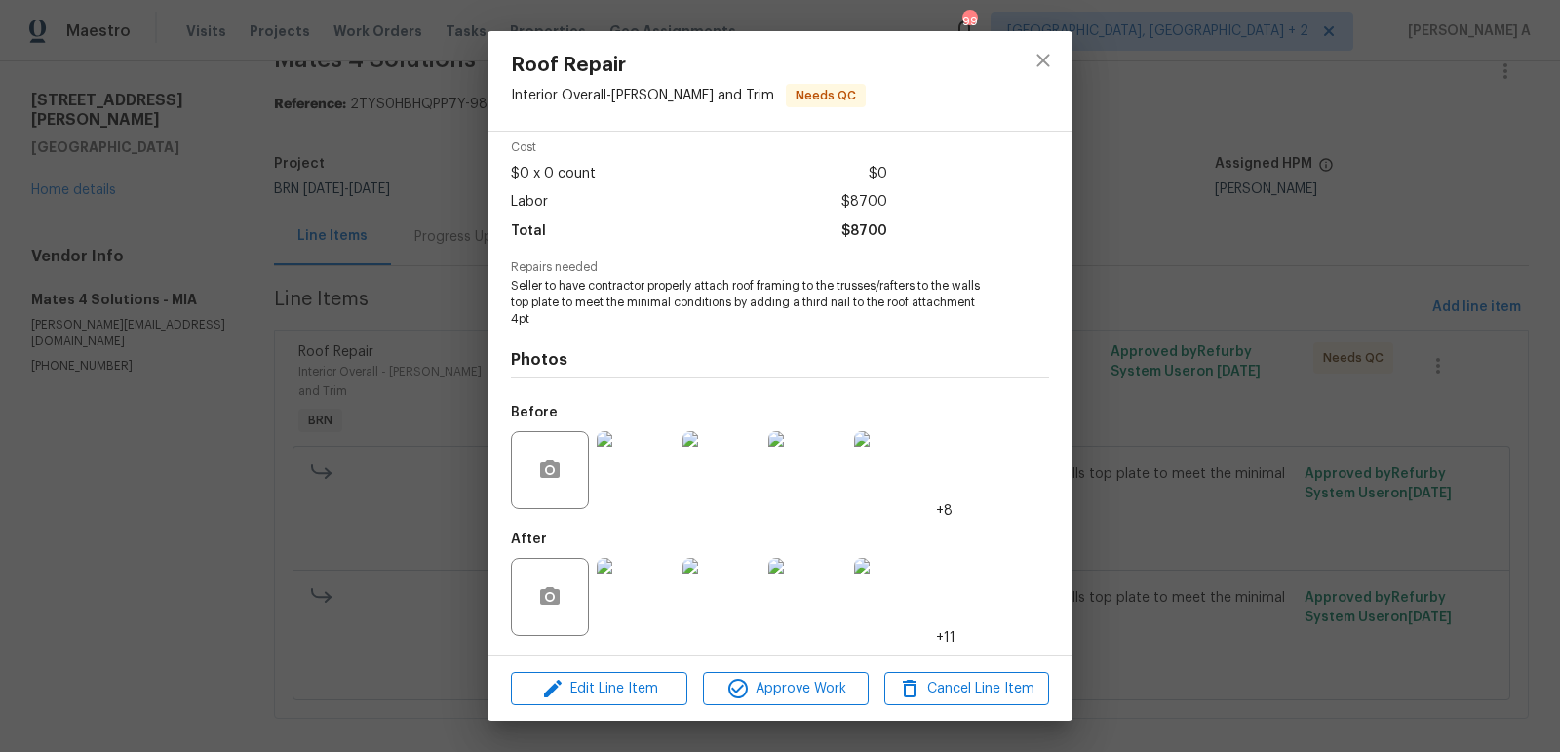
click at [625, 478] on img at bounding box center [636, 470] width 78 height 78
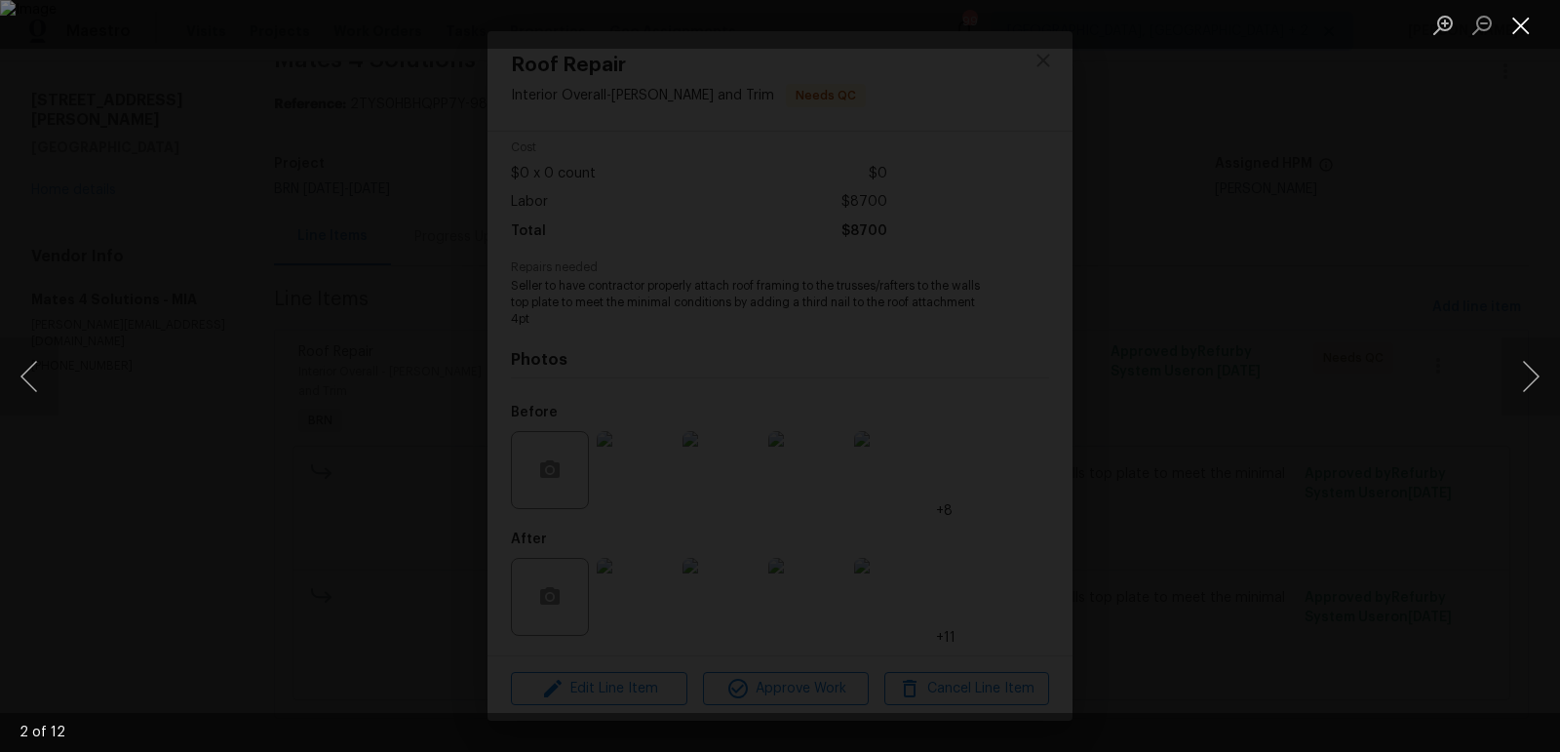
click at [1526, 29] on button "Close lightbox" at bounding box center [1520, 25] width 39 height 34
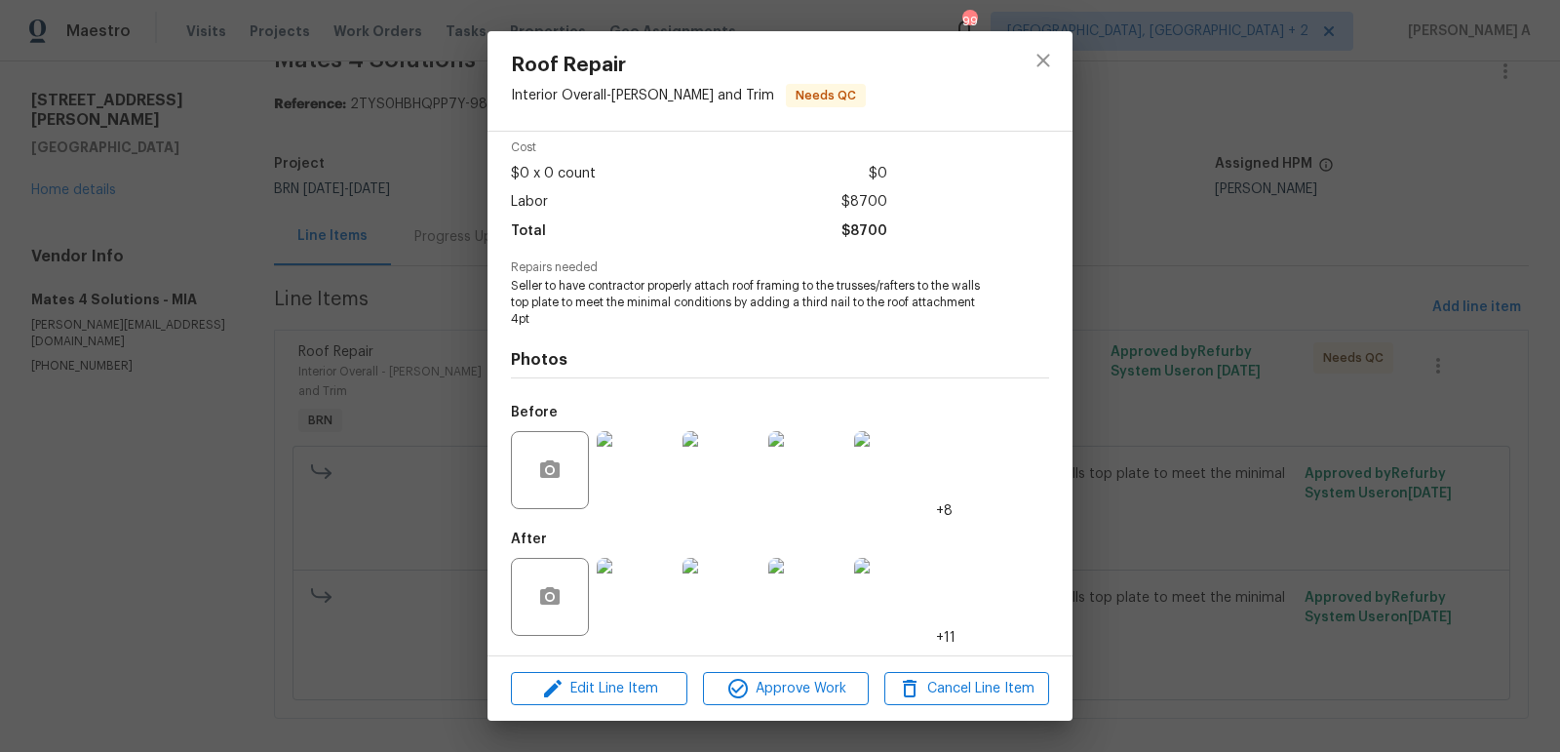
click at [630, 598] on img at bounding box center [636, 597] width 78 height 78
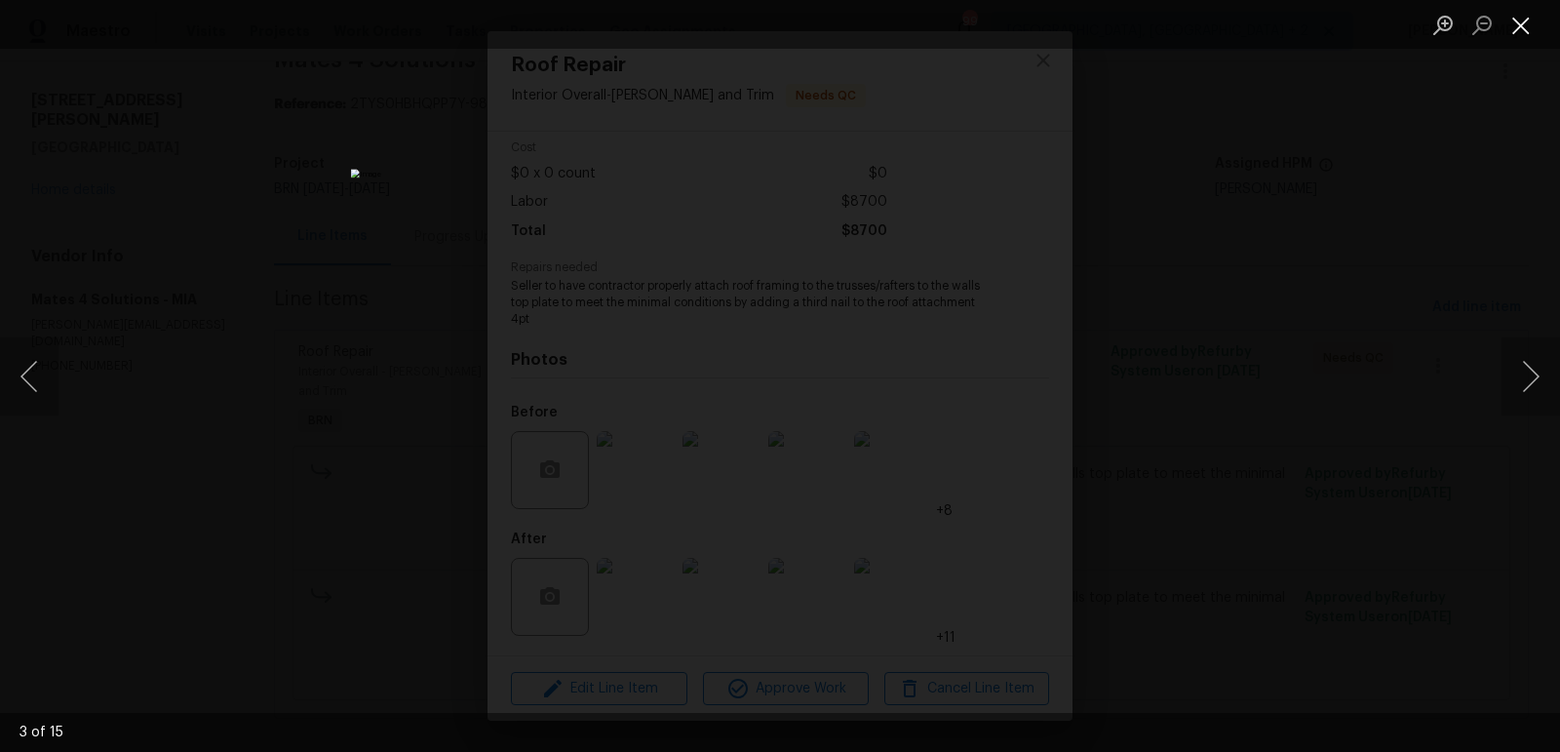
click at [1520, 40] on button "Close lightbox" at bounding box center [1520, 25] width 39 height 34
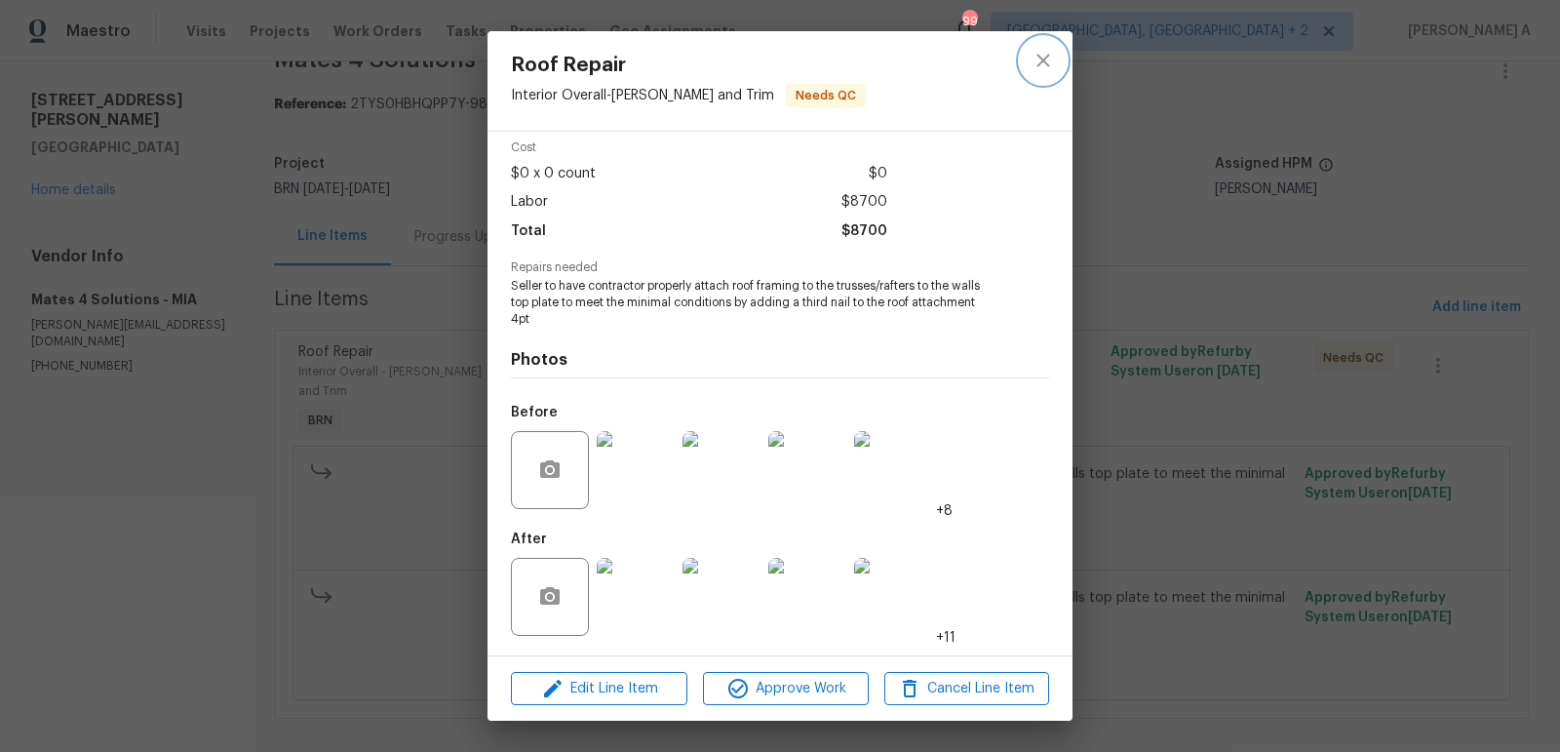
click at [1052, 49] on icon "close" at bounding box center [1042, 60] width 23 height 23
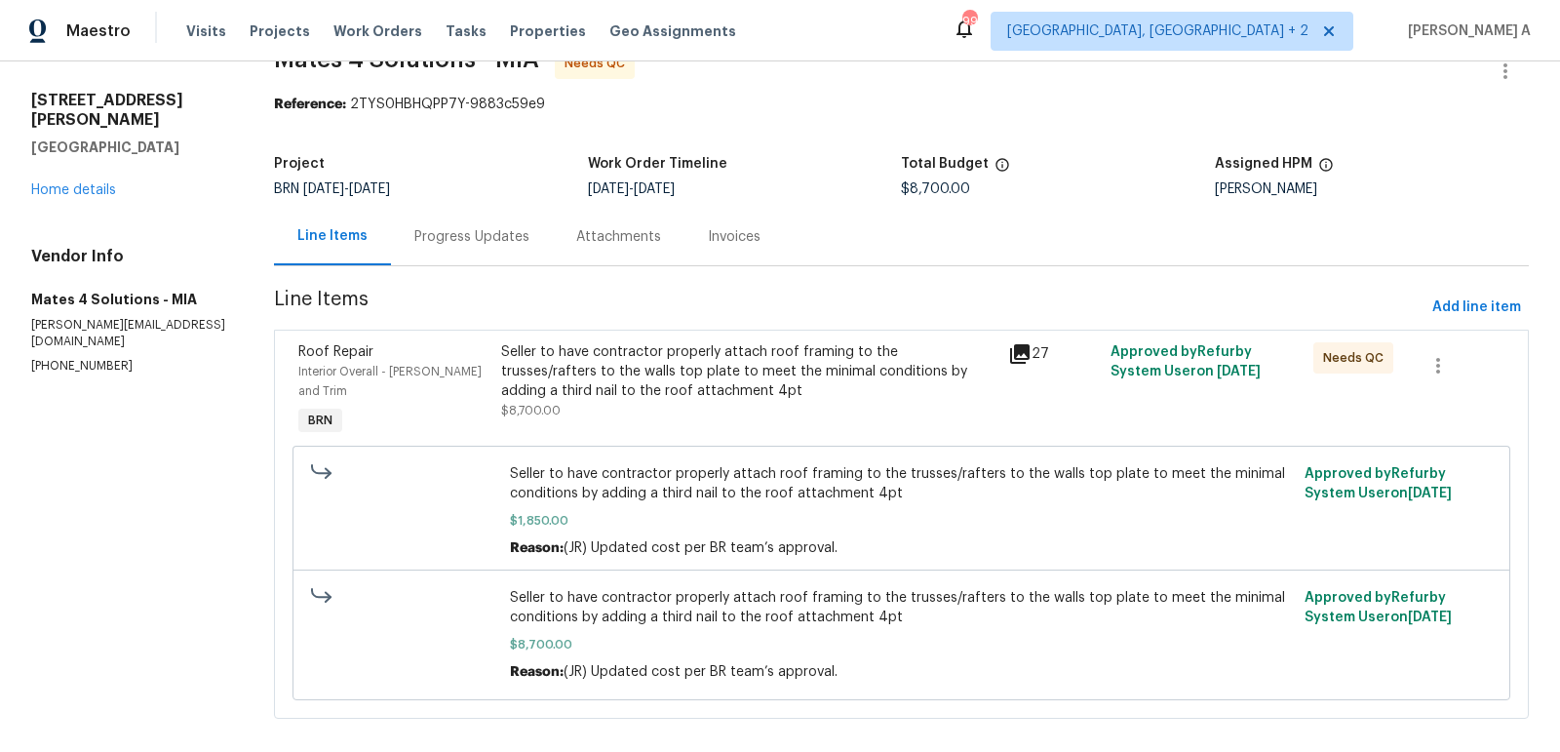
click at [454, 258] on div "Progress Updates" at bounding box center [472, 237] width 162 height 58
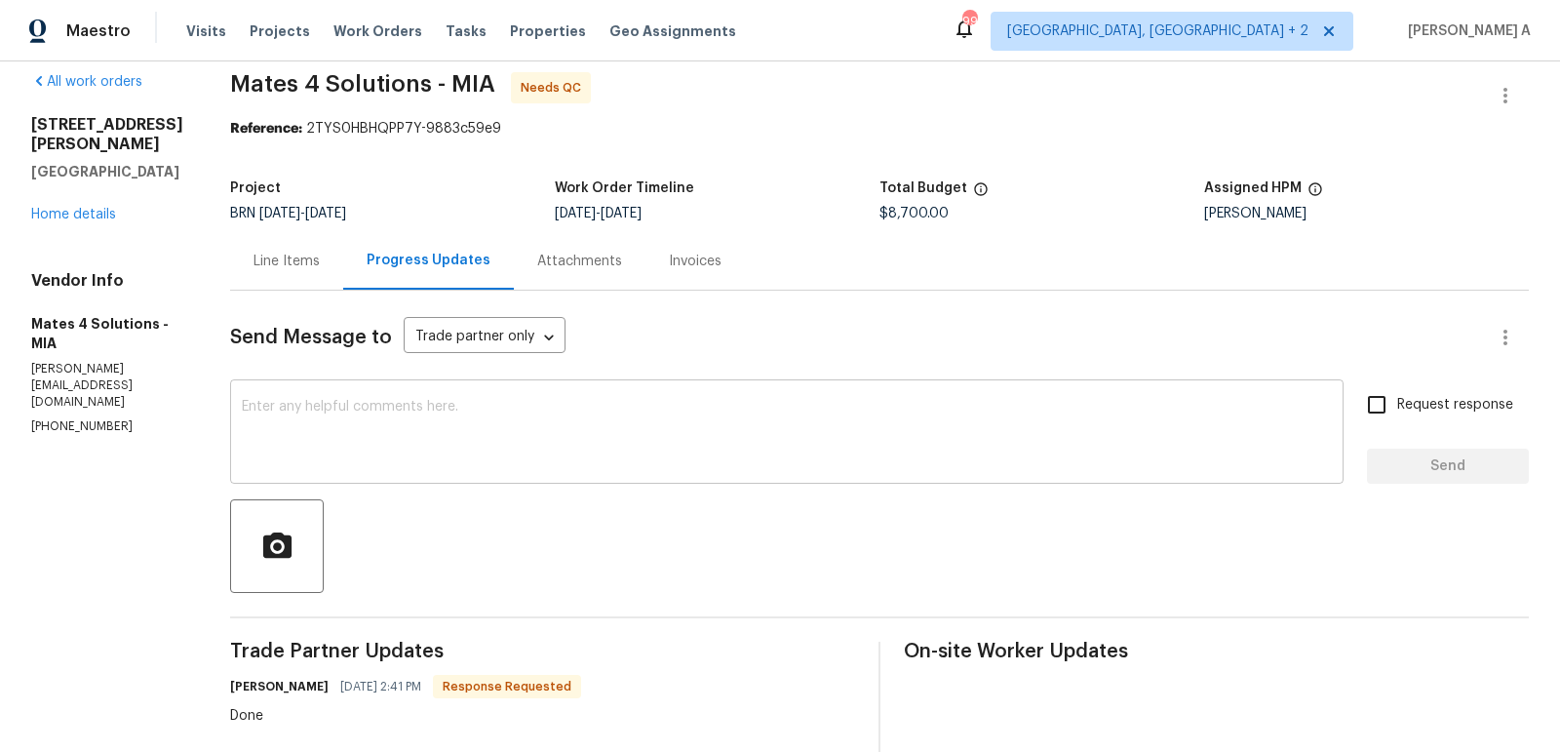
scroll to position [10, 0]
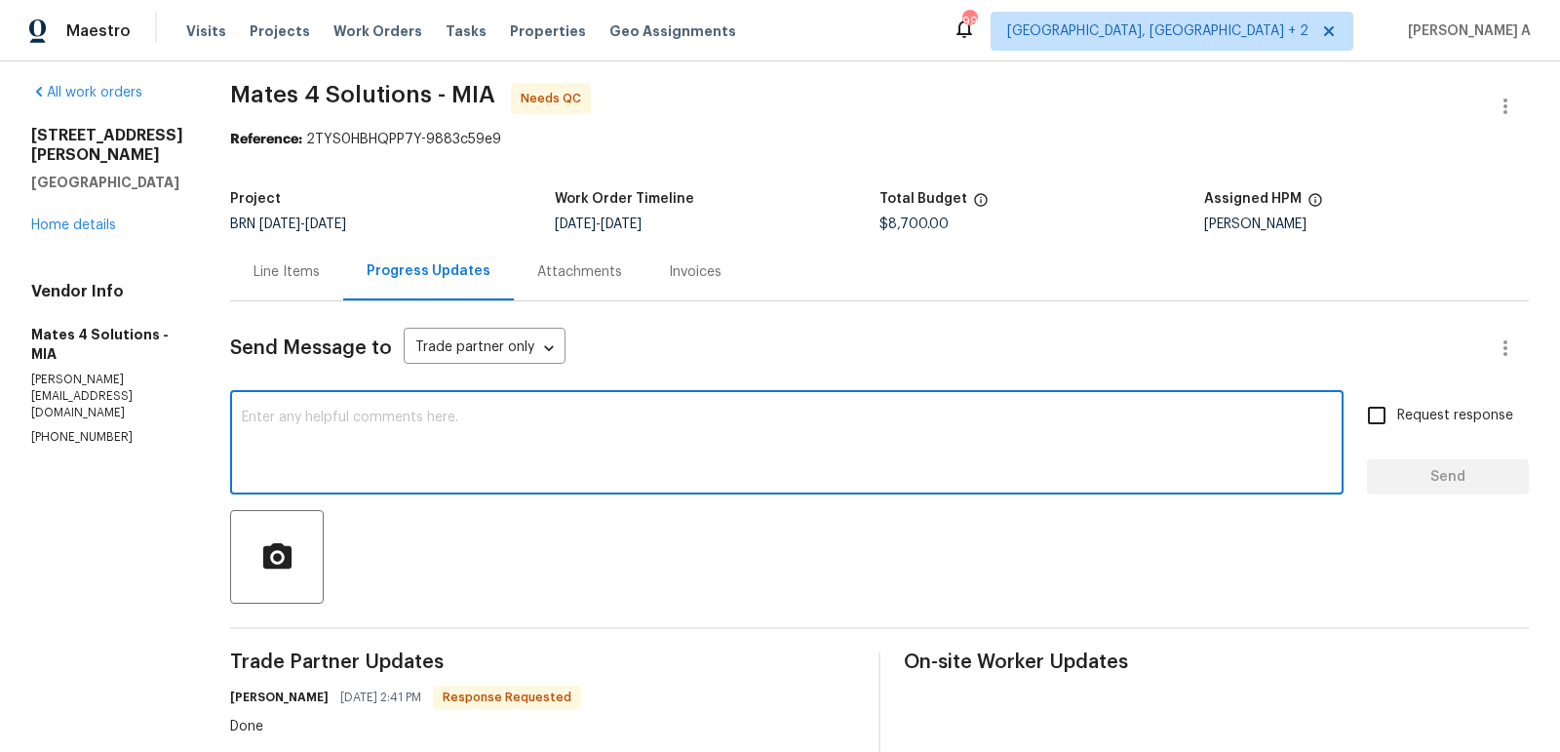
click at [527, 446] on textarea at bounding box center [787, 444] width 1090 height 68
type textarea "t"
type textarea "Thank you!"
click at [1423, 459] on button "Send" at bounding box center [1448, 477] width 162 height 36
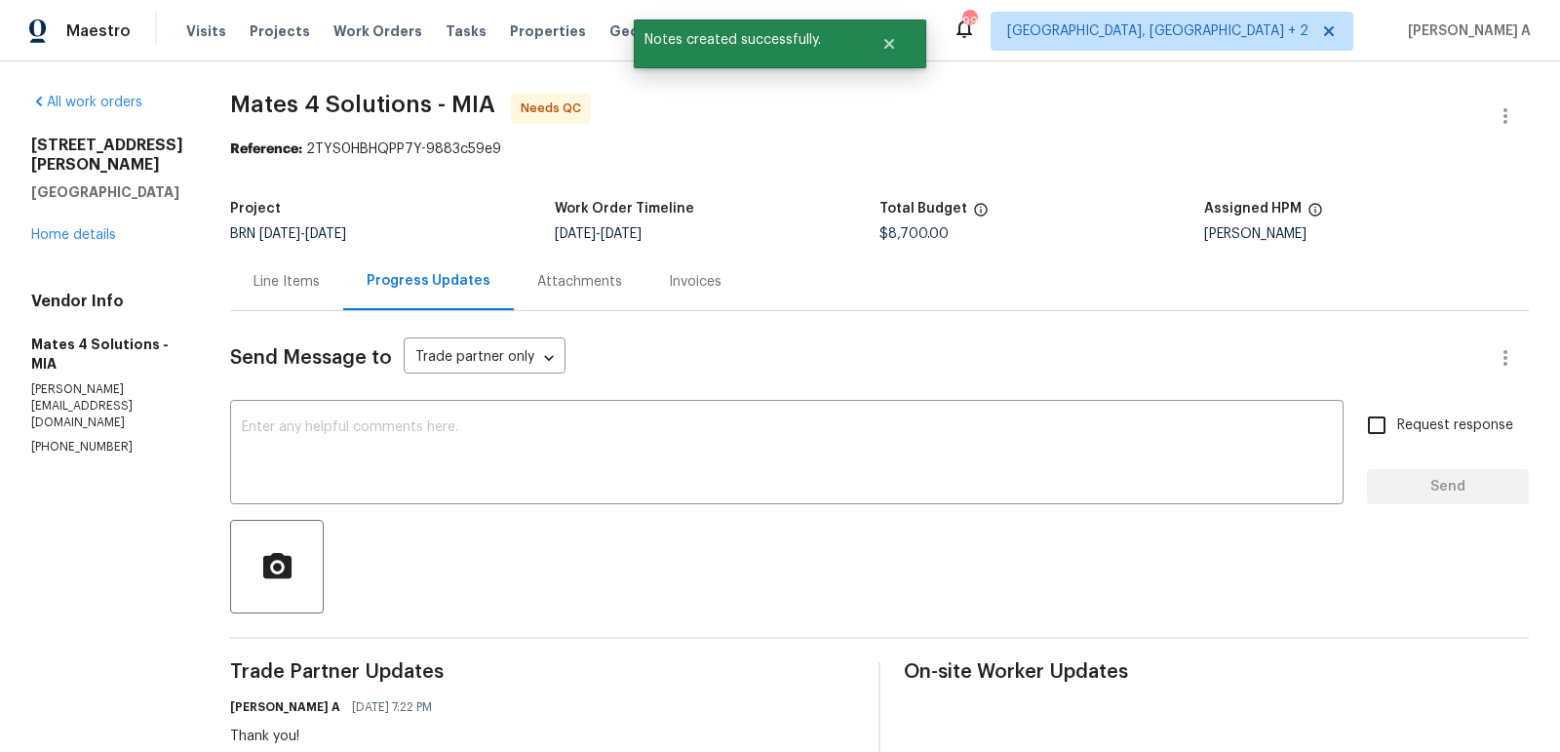
click at [253, 290] on div "Line Items" at bounding box center [286, 281] width 113 height 58
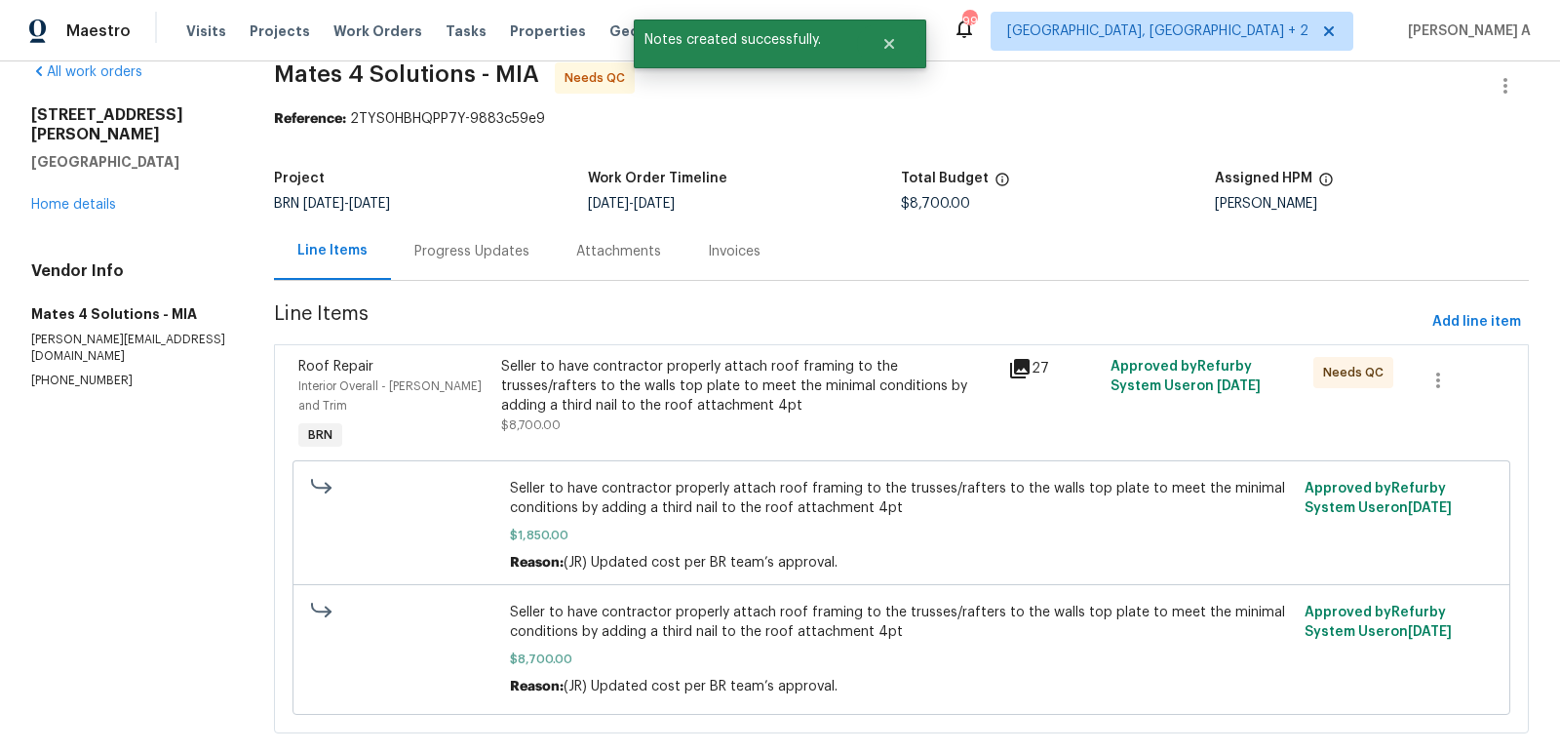
scroll to position [31, 0]
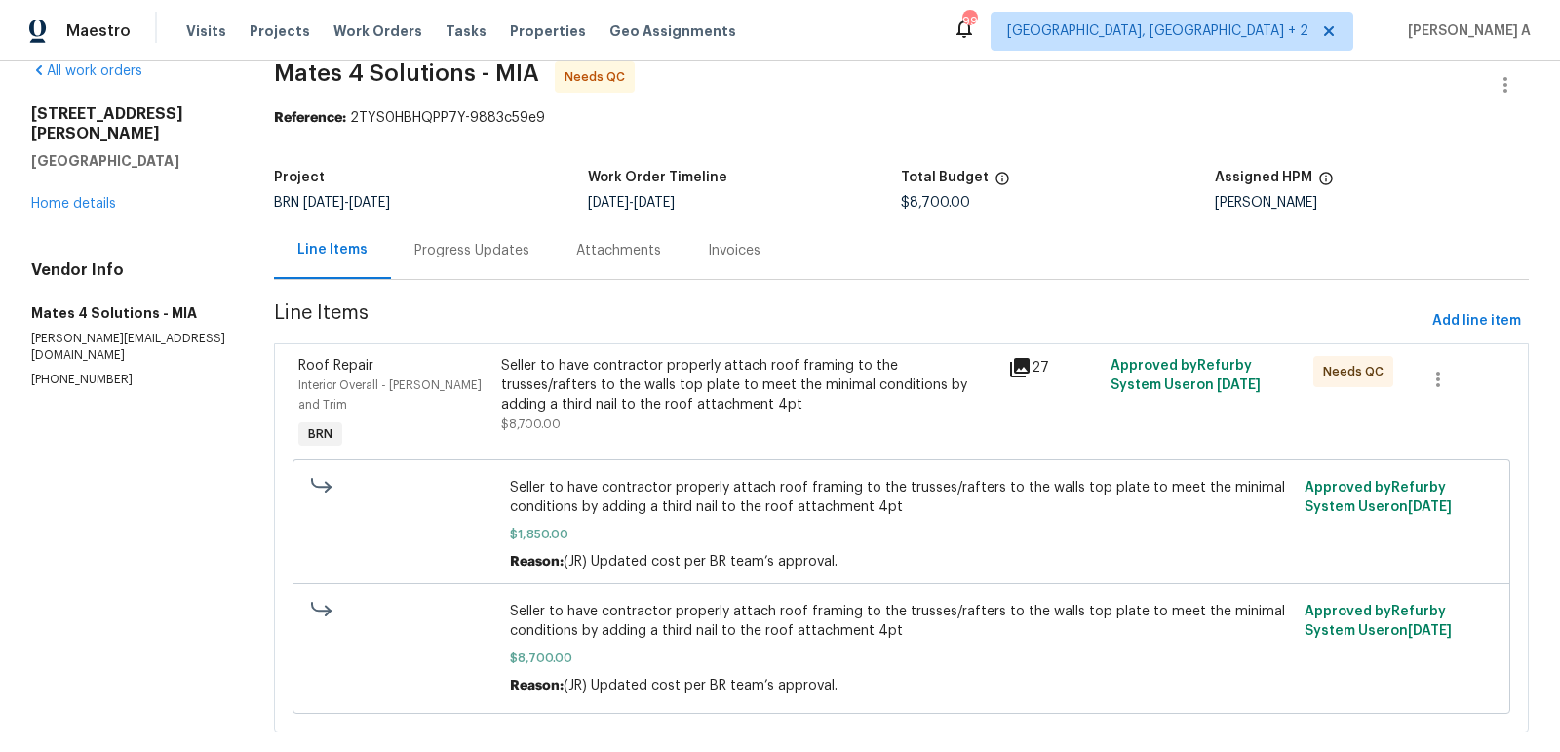
click at [485, 255] on div "Progress Updates" at bounding box center [471, 250] width 115 height 19
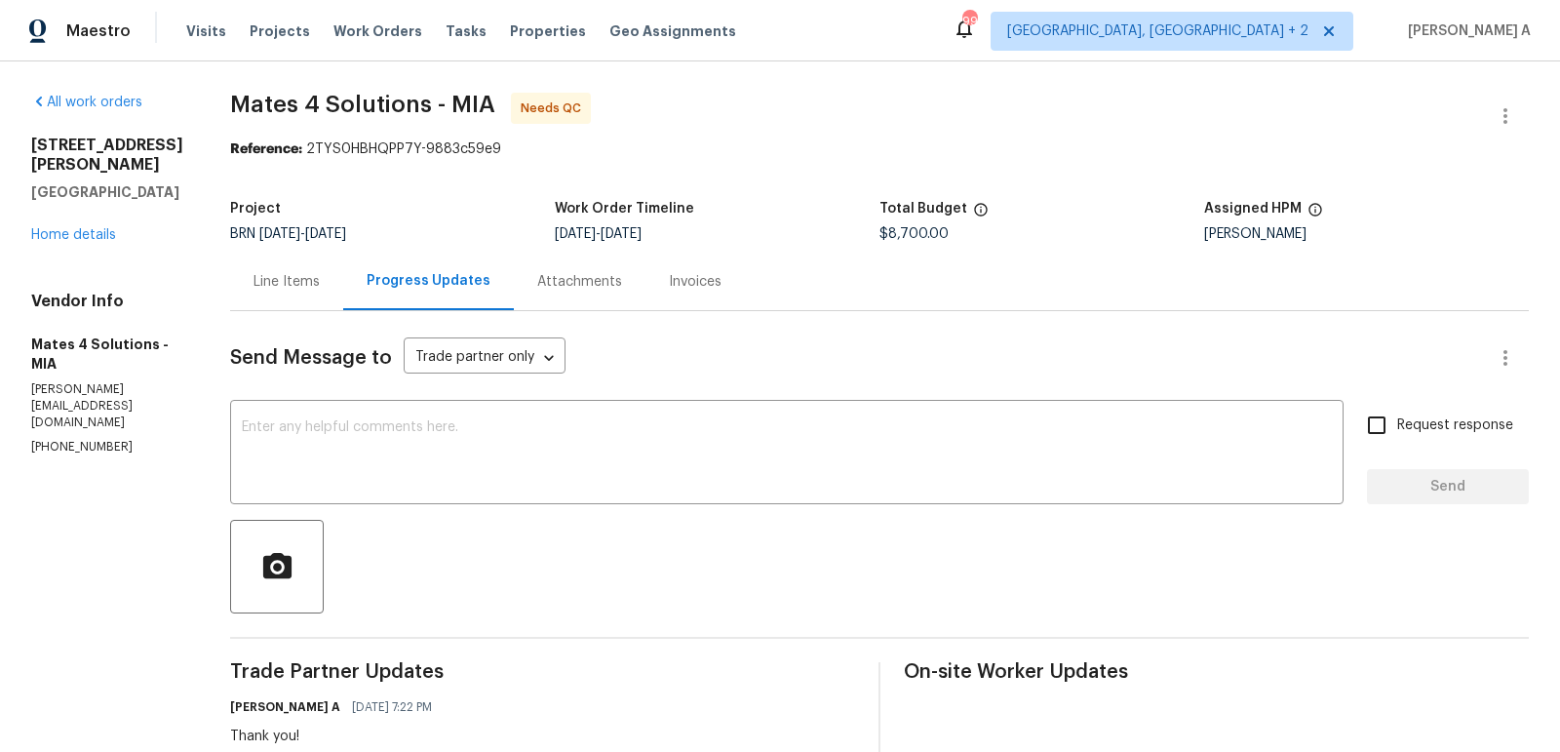
click at [285, 305] on div "Line Items" at bounding box center [286, 281] width 113 height 58
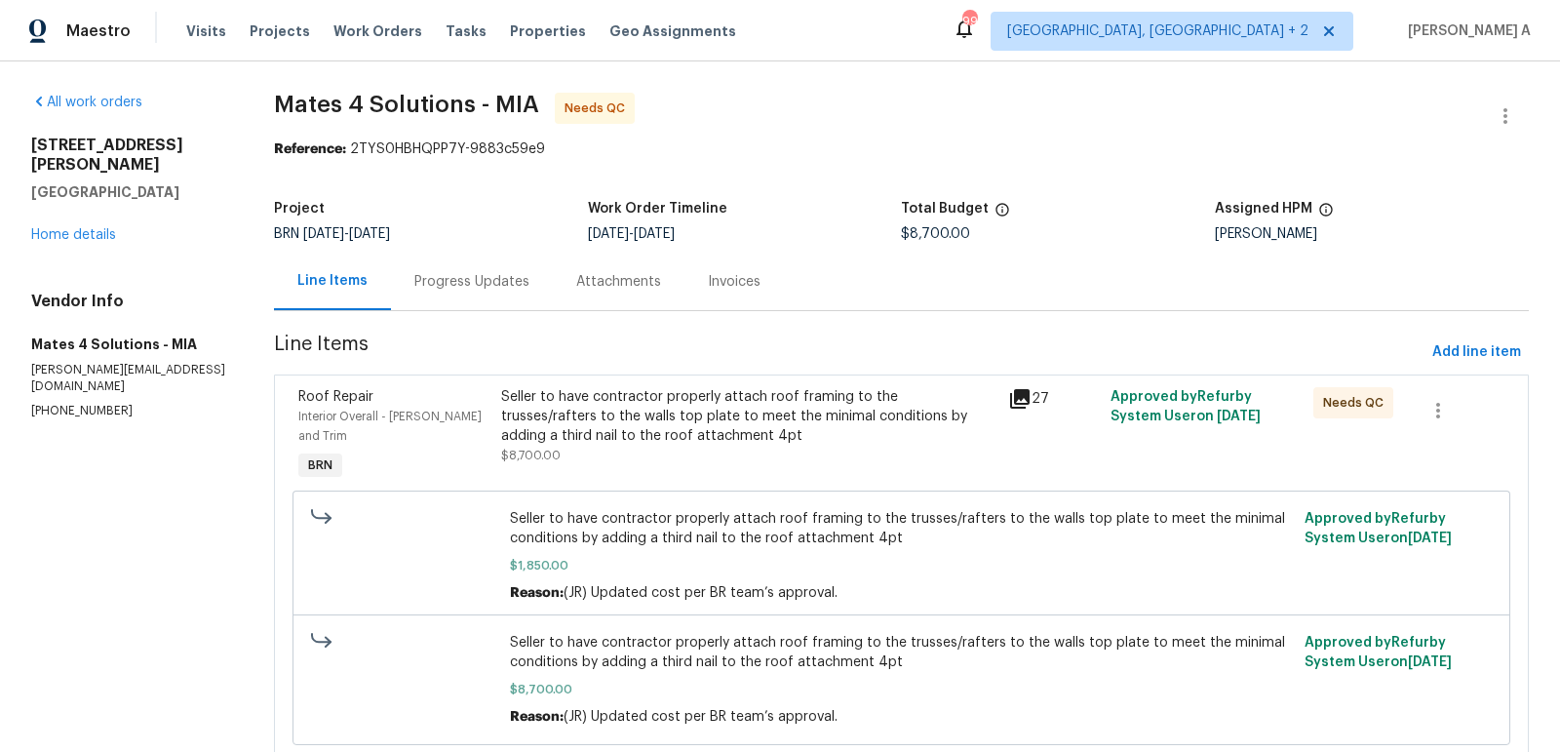
click at [619, 394] on div "Seller to have contractor properly attach roof framing to the trusses/rafters t…" at bounding box center [749, 416] width 496 height 58
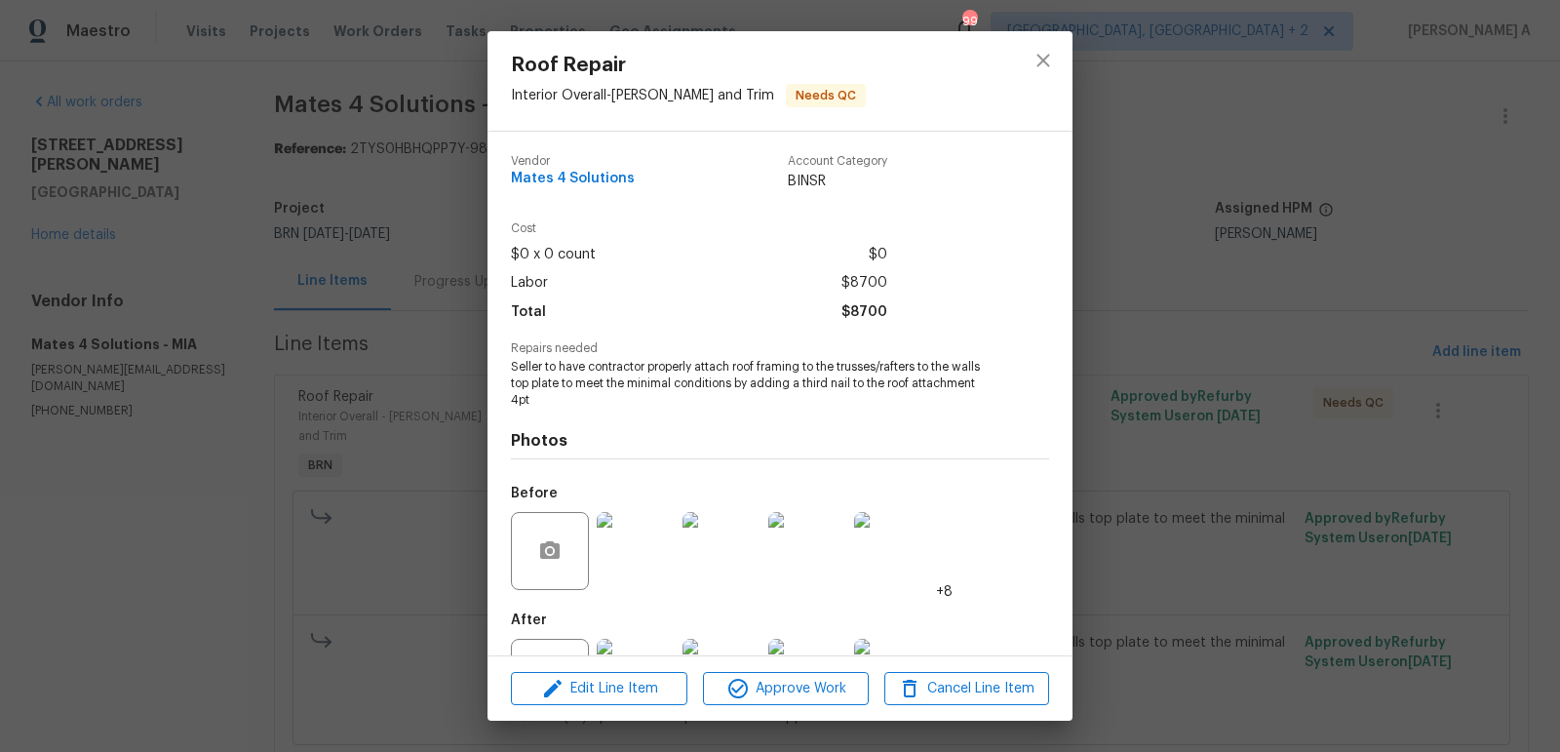
scroll to position [81, 0]
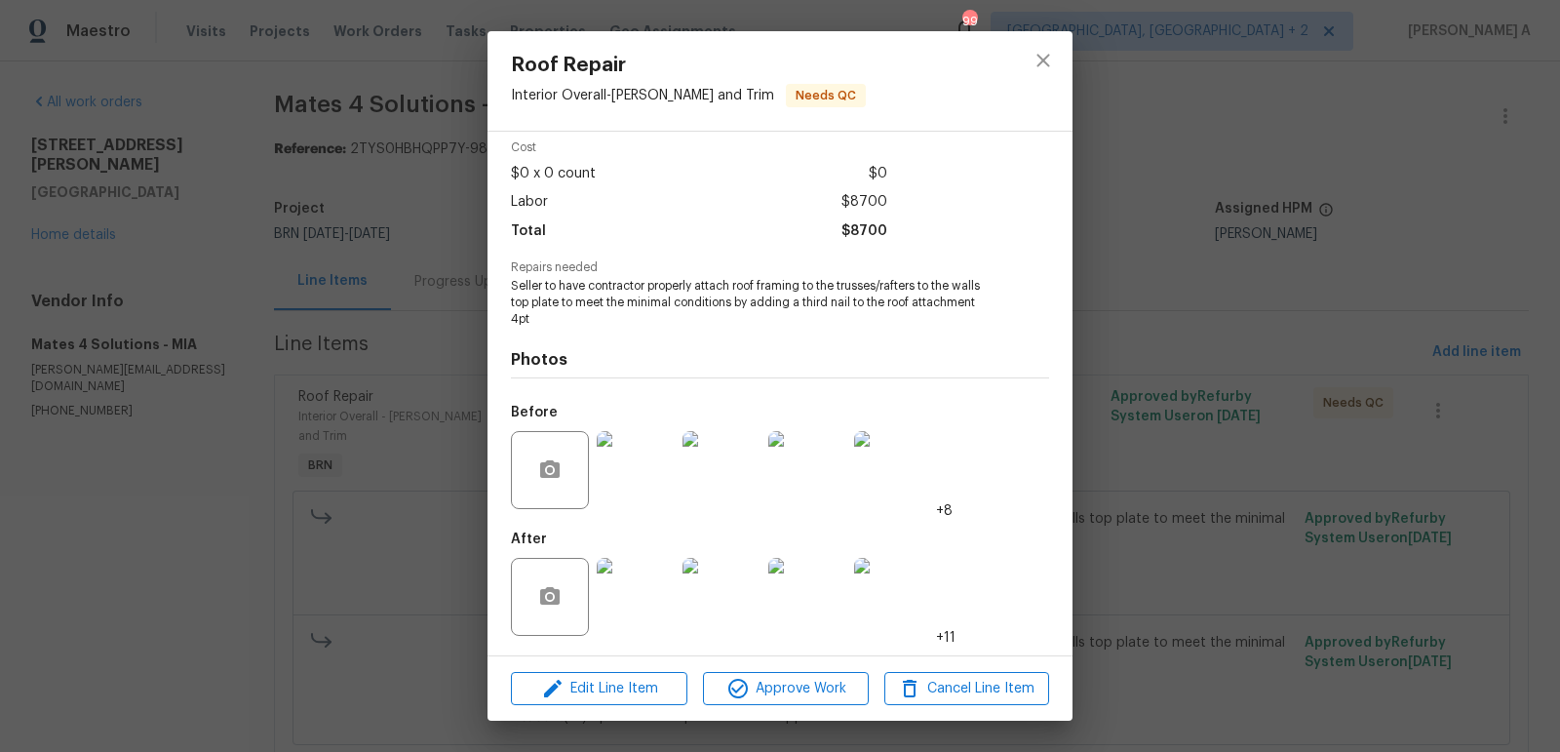
click at [639, 578] on img at bounding box center [636, 597] width 78 height 78
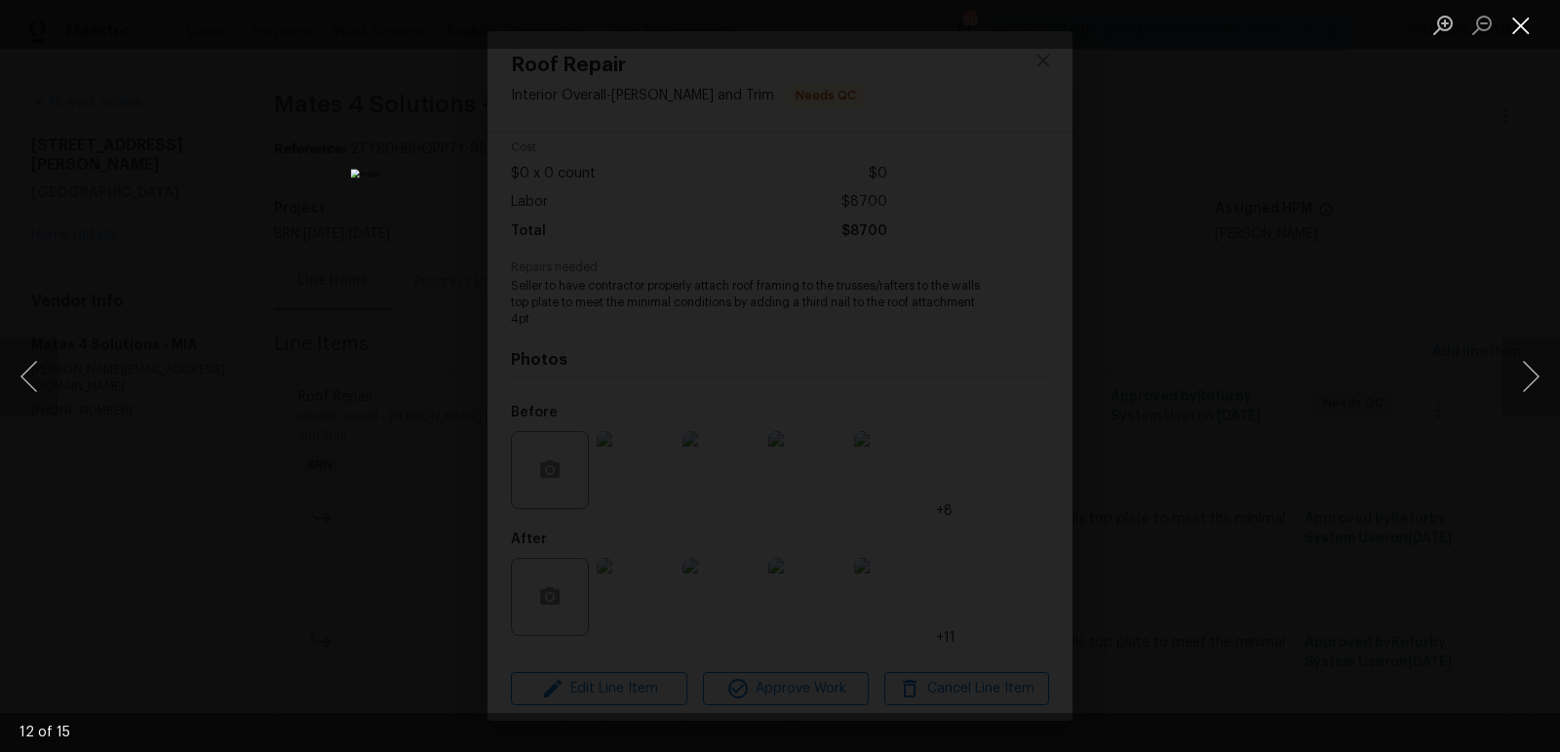
click at [1532, 31] on button "Close lightbox" at bounding box center [1520, 25] width 39 height 34
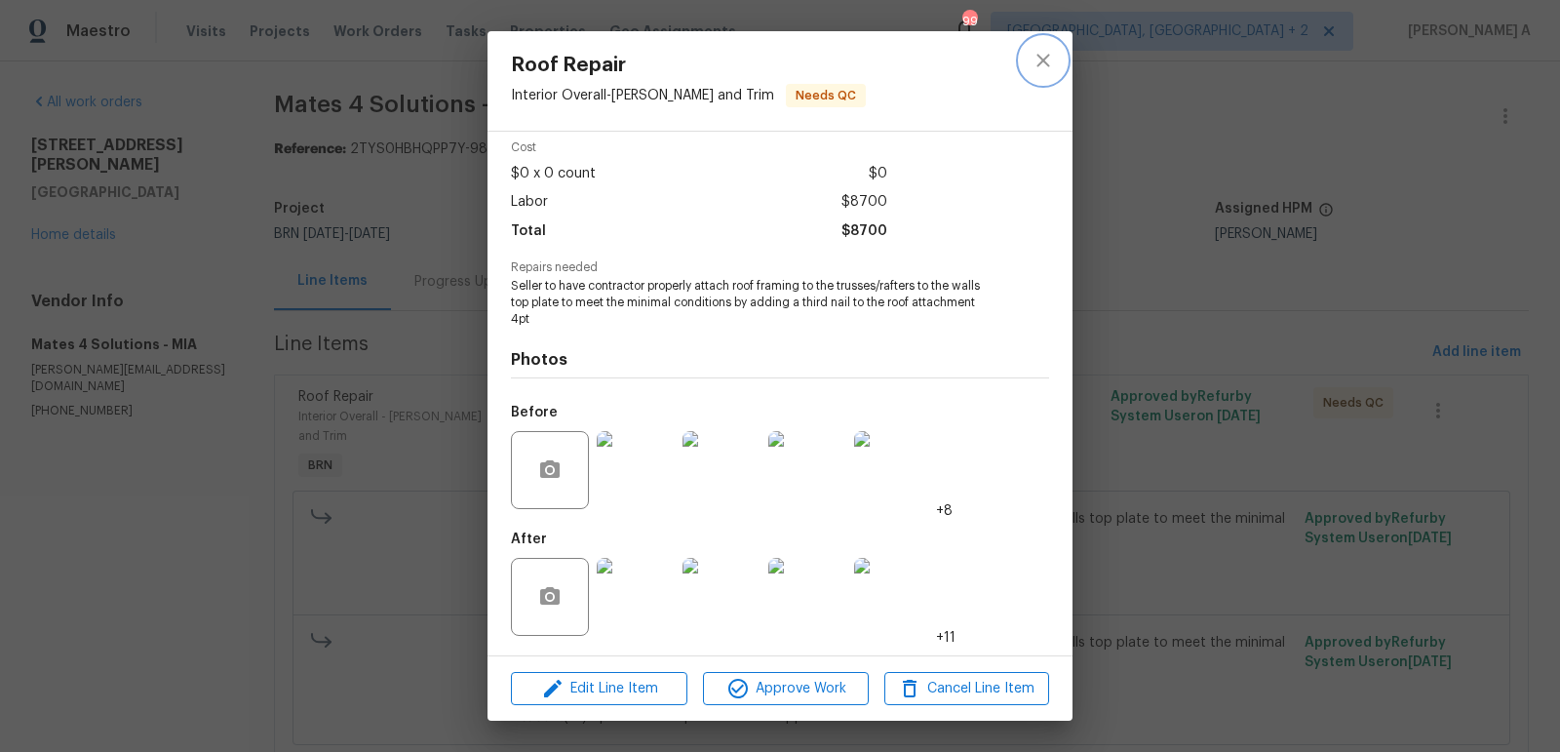
click at [1030, 64] on button "close" at bounding box center [1043, 60] width 47 height 47
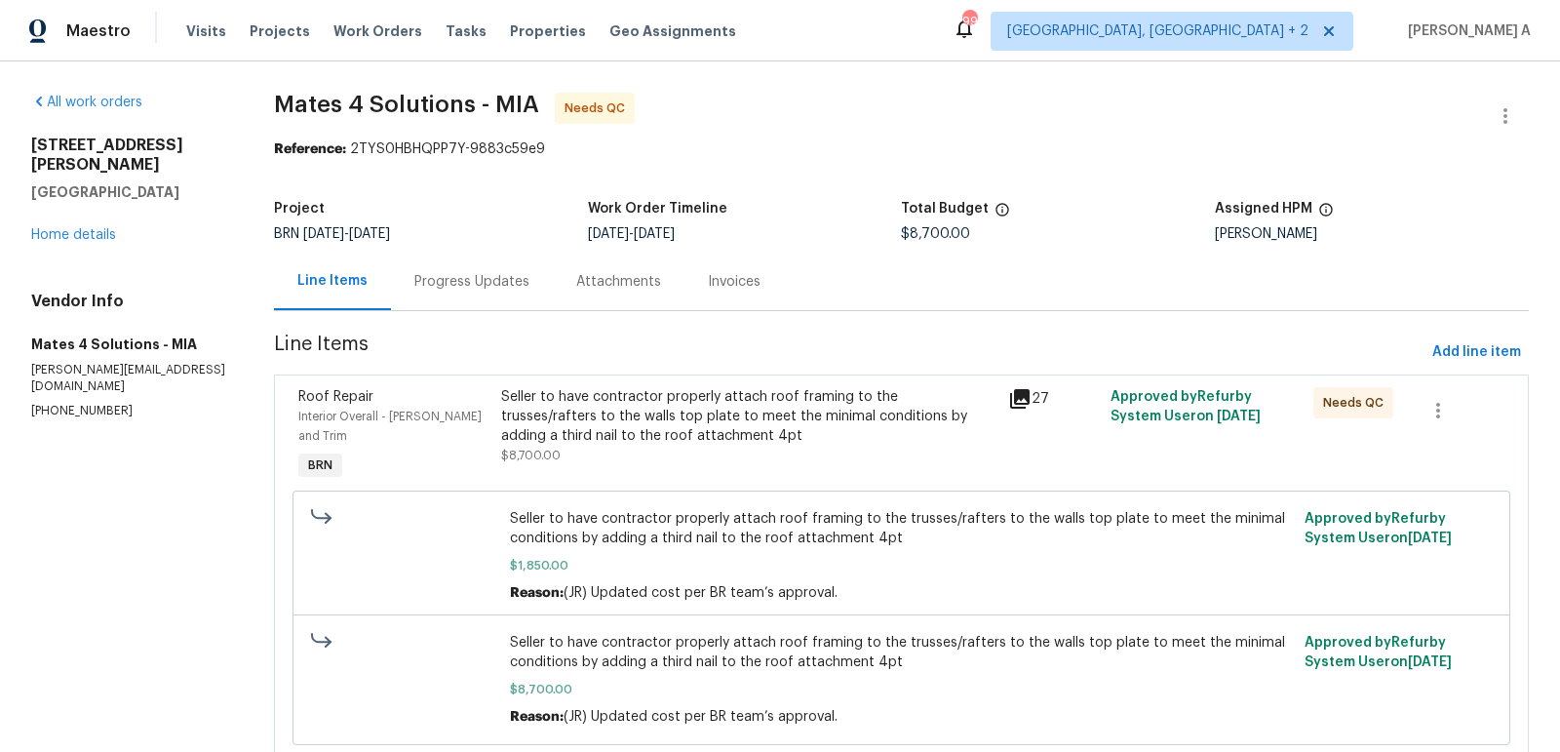
click at [497, 275] on div "Progress Updates" at bounding box center [471, 281] width 115 height 19
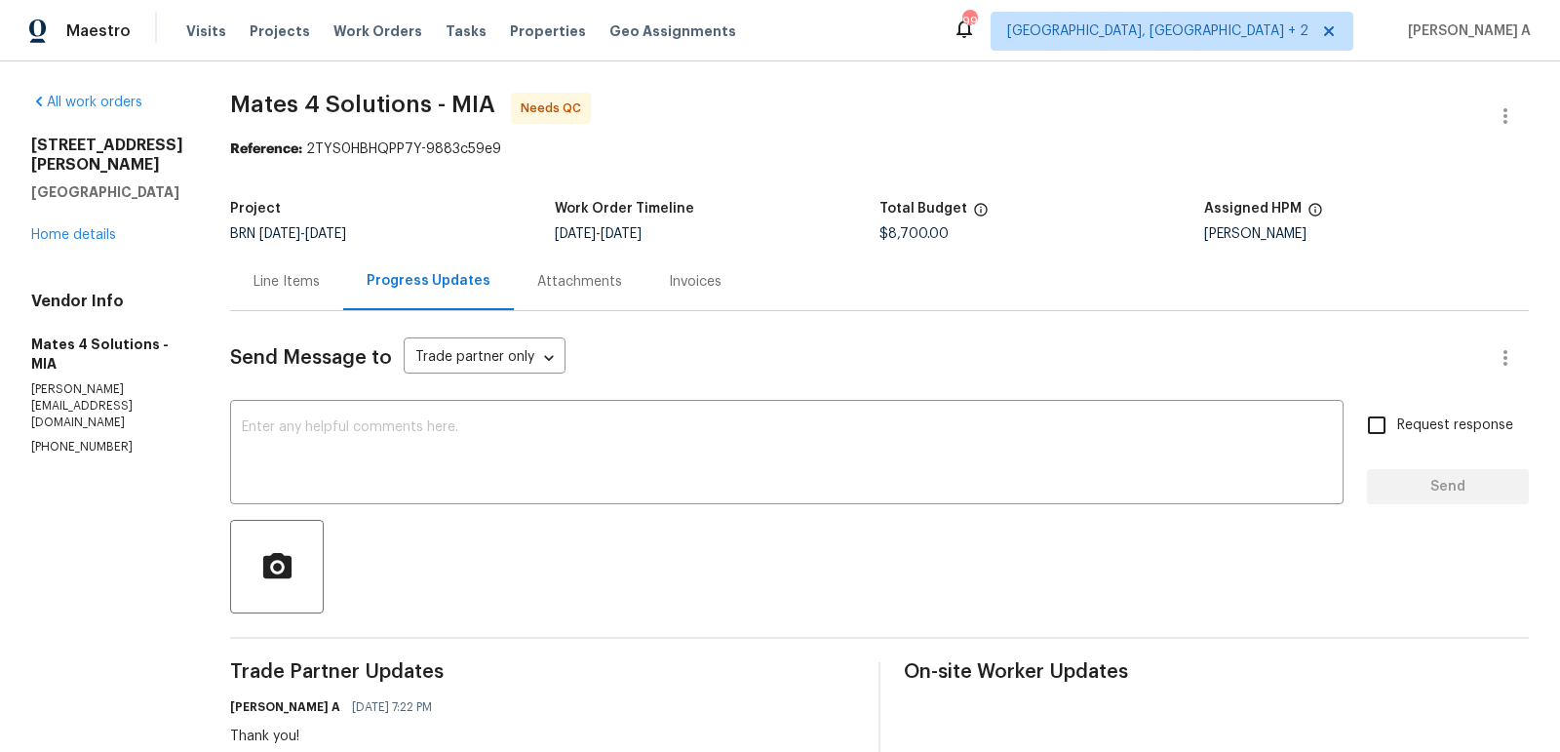
click at [273, 287] on div "Line Items" at bounding box center [286, 281] width 66 height 19
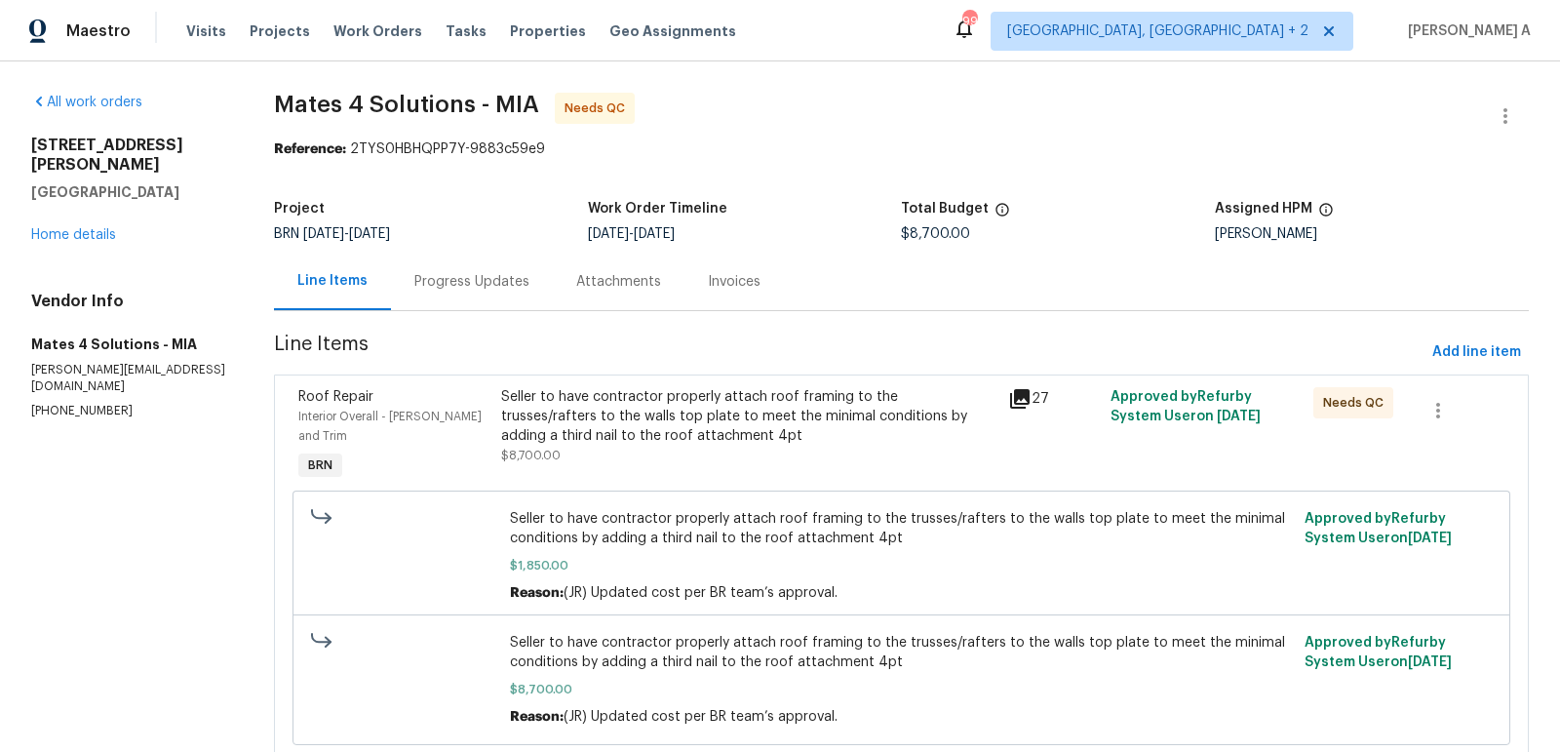
click at [551, 387] on div "Seller to have contractor properly attach roof framing to the trusses/rafters t…" at bounding box center [749, 416] width 496 height 58
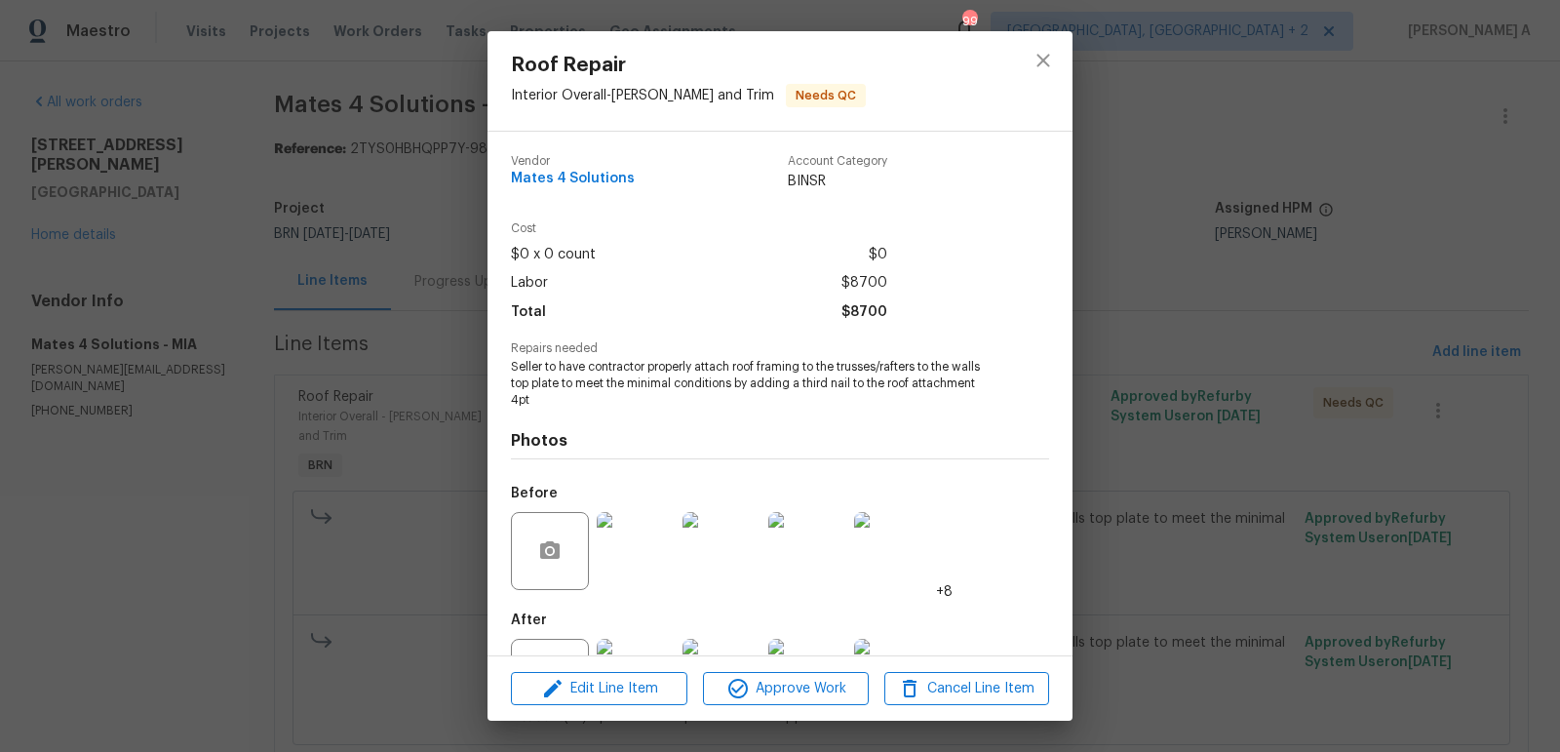
scroll to position [81, 0]
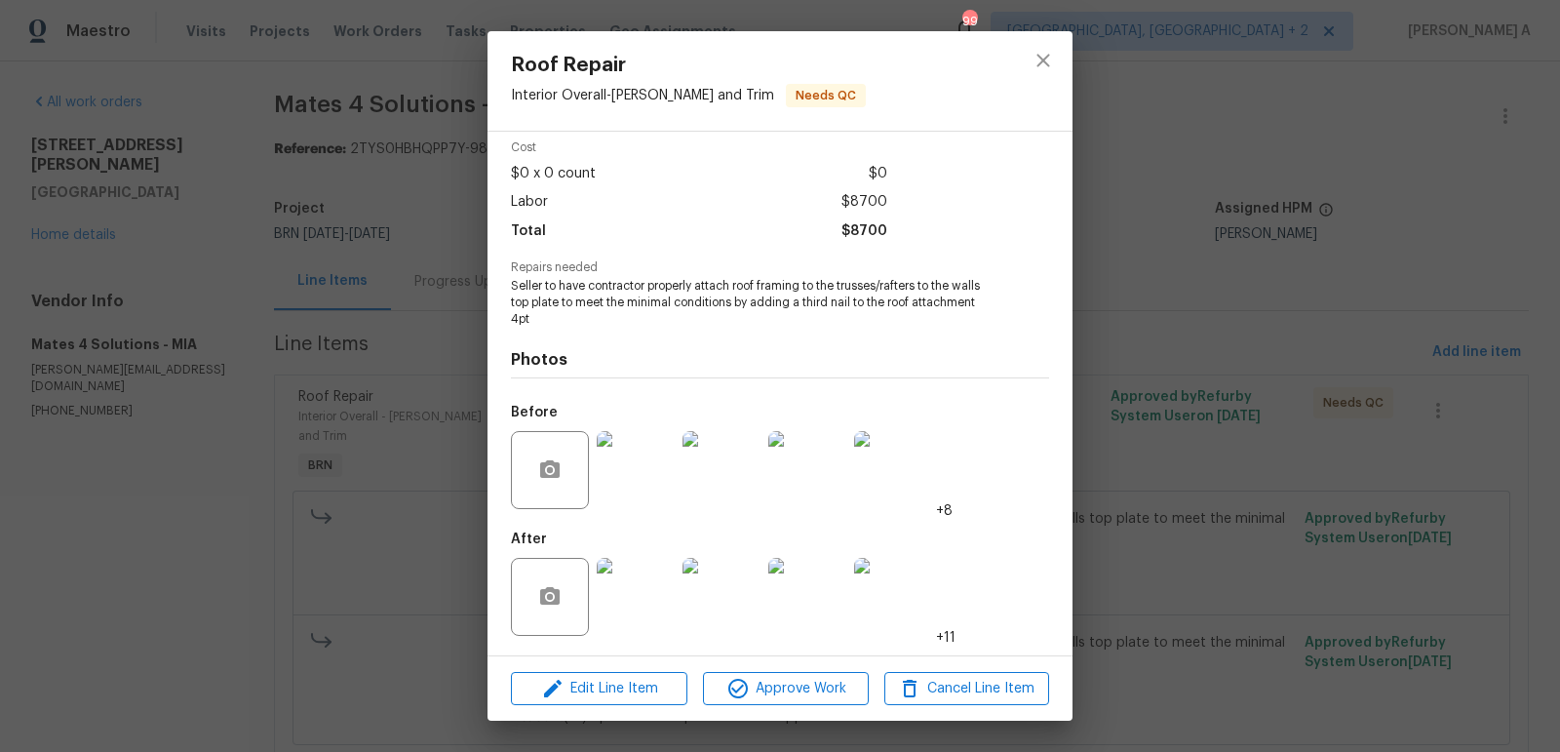
click at [645, 492] on img at bounding box center [636, 470] width 78 height 78
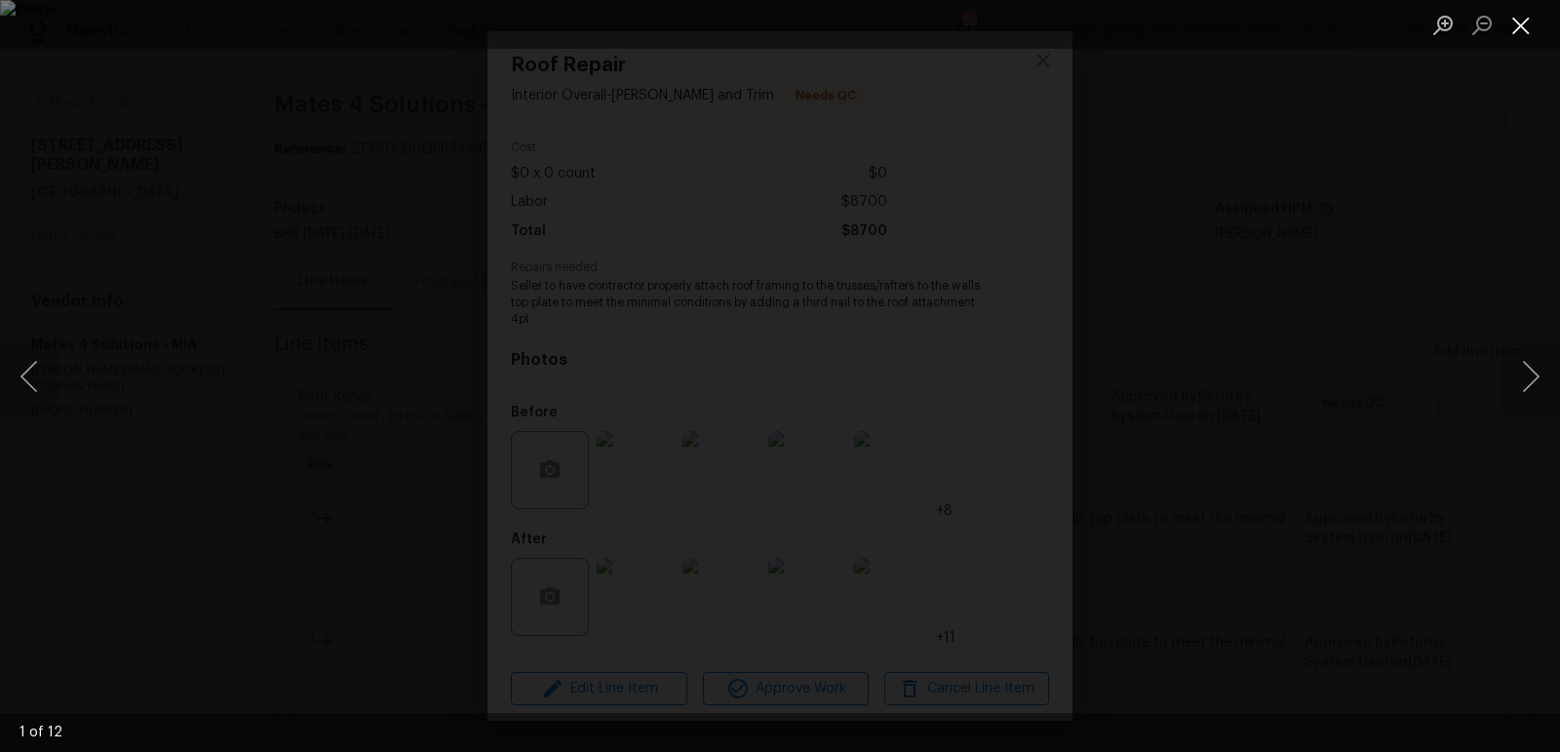
click at [1523, 19] on button "Close lightbox" at bounding box center [1520, 25] width 39 height 34
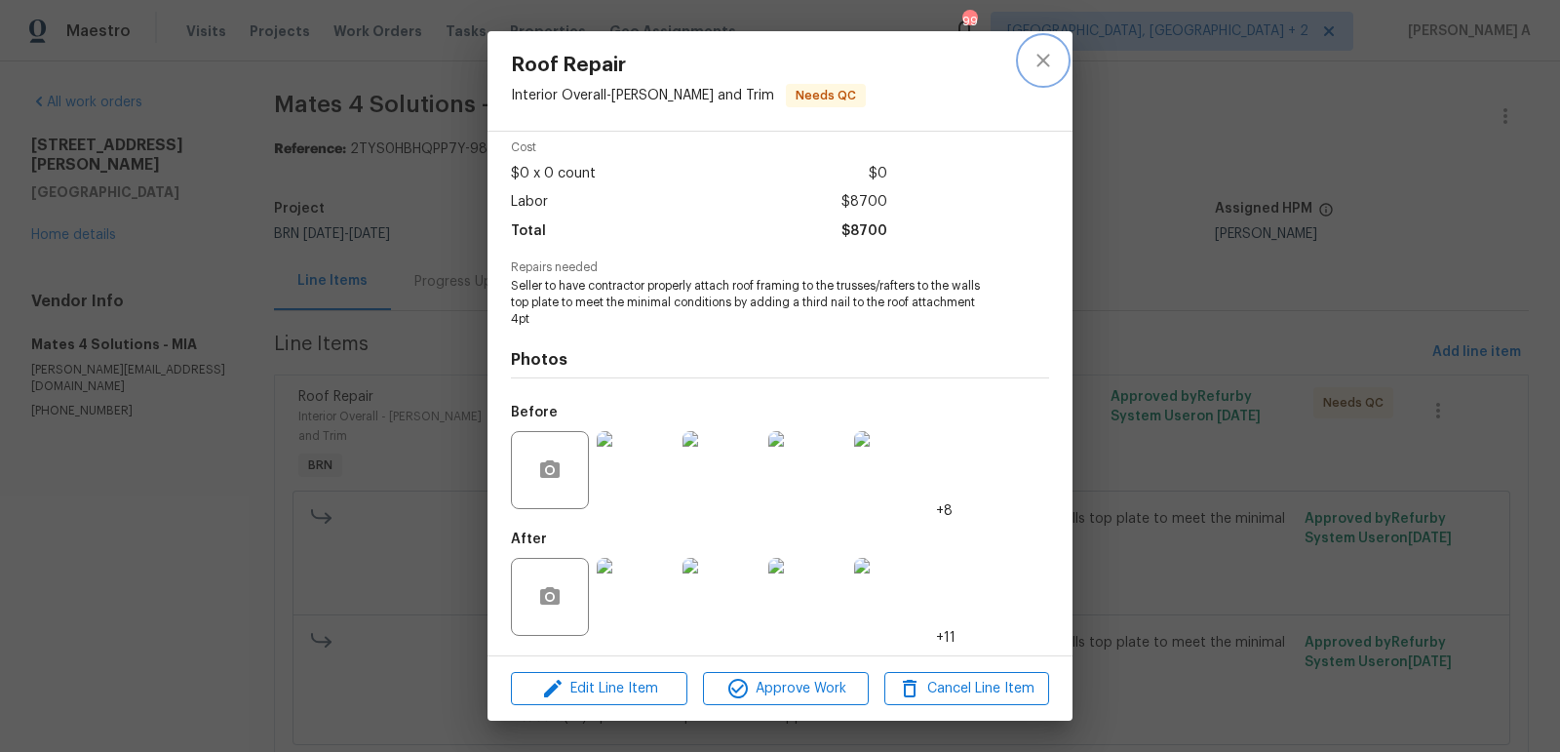
click at [1049, 68] on icon "close" at bounding box center [1042, 60] width 23 height 23
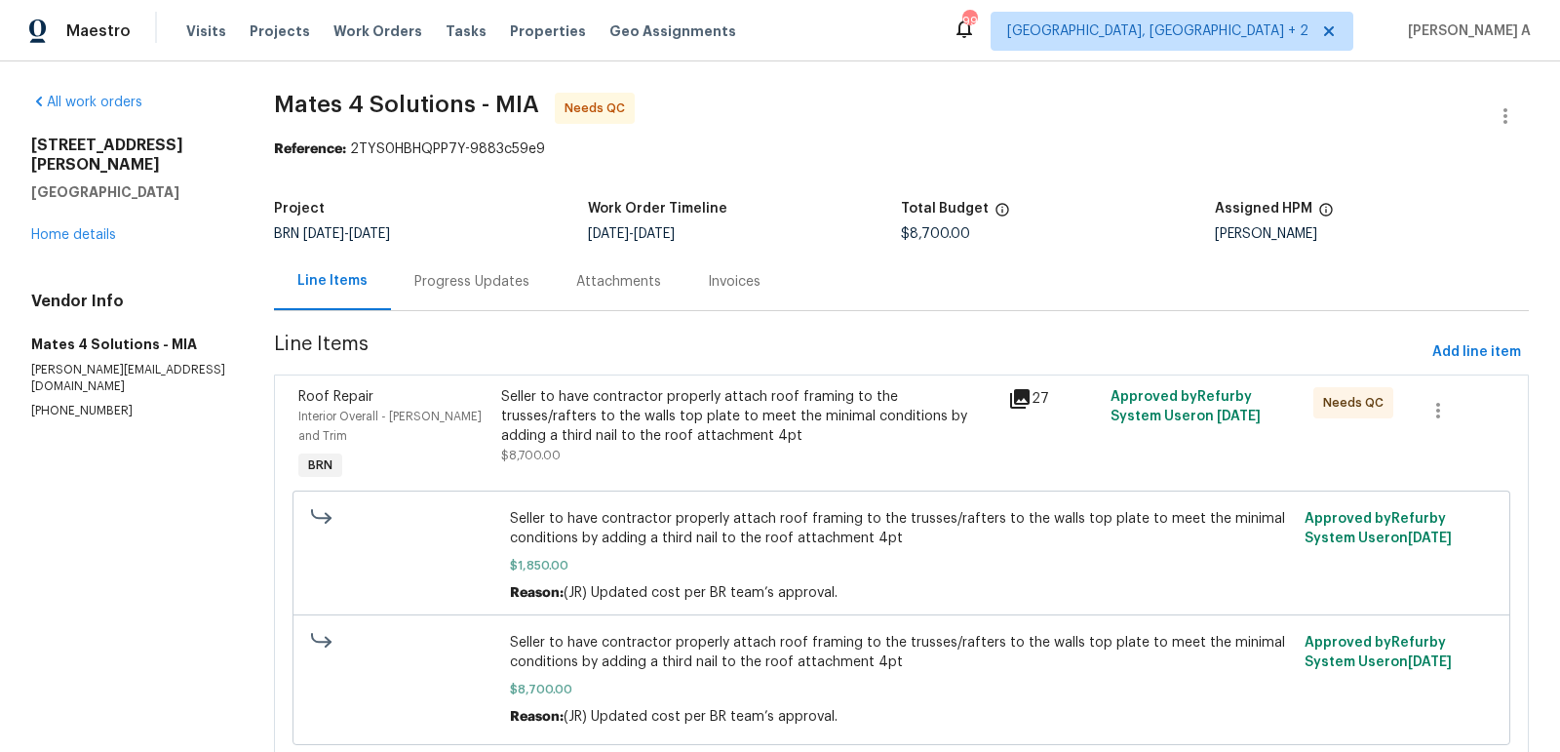
click at [467, 262] on div "Progress Updates" at bounding box center [472, 281] width 162 height 58
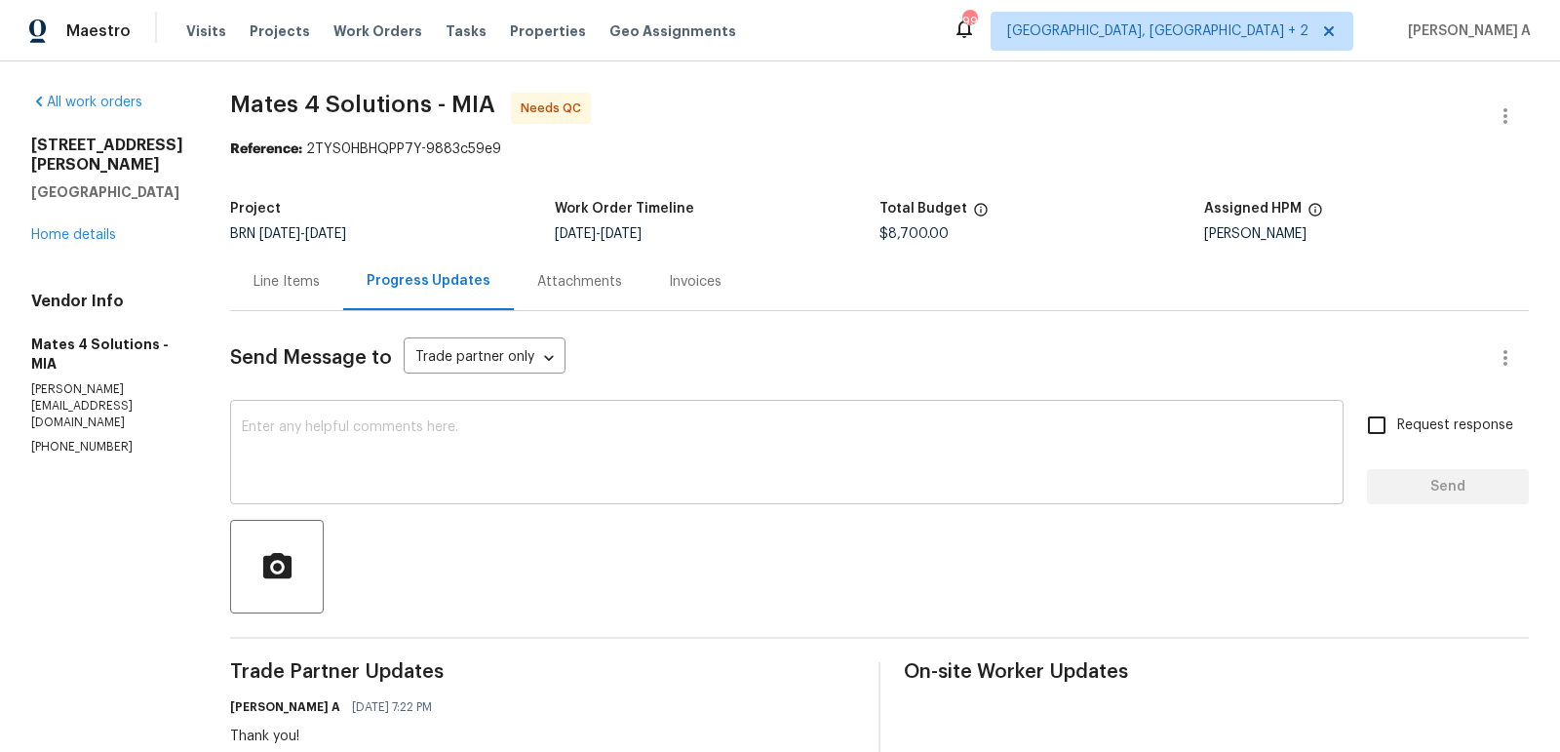
scroll to position [79, 0]
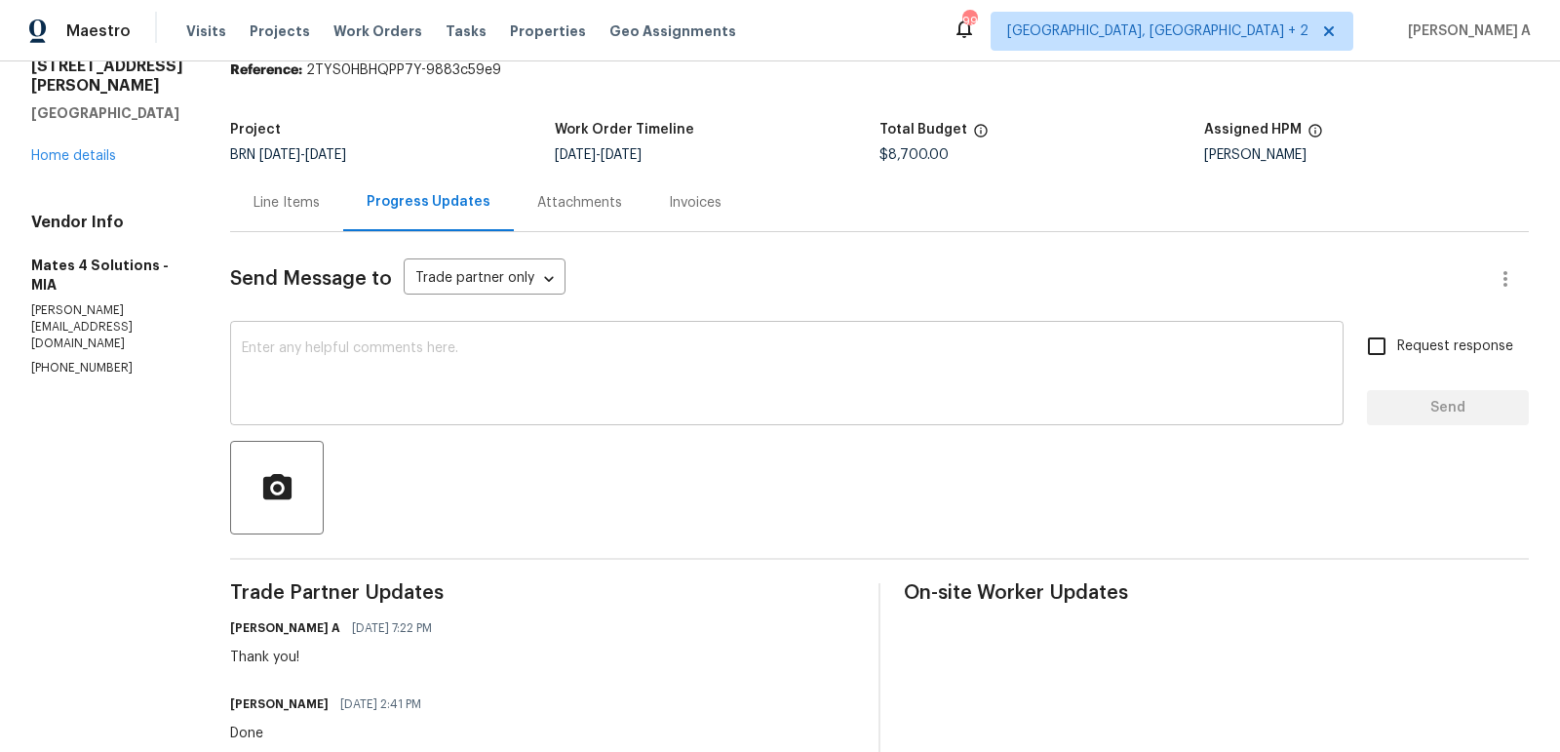
click at [646, 400] on textarea at bounding box center [787, 375] width 1090 height 68
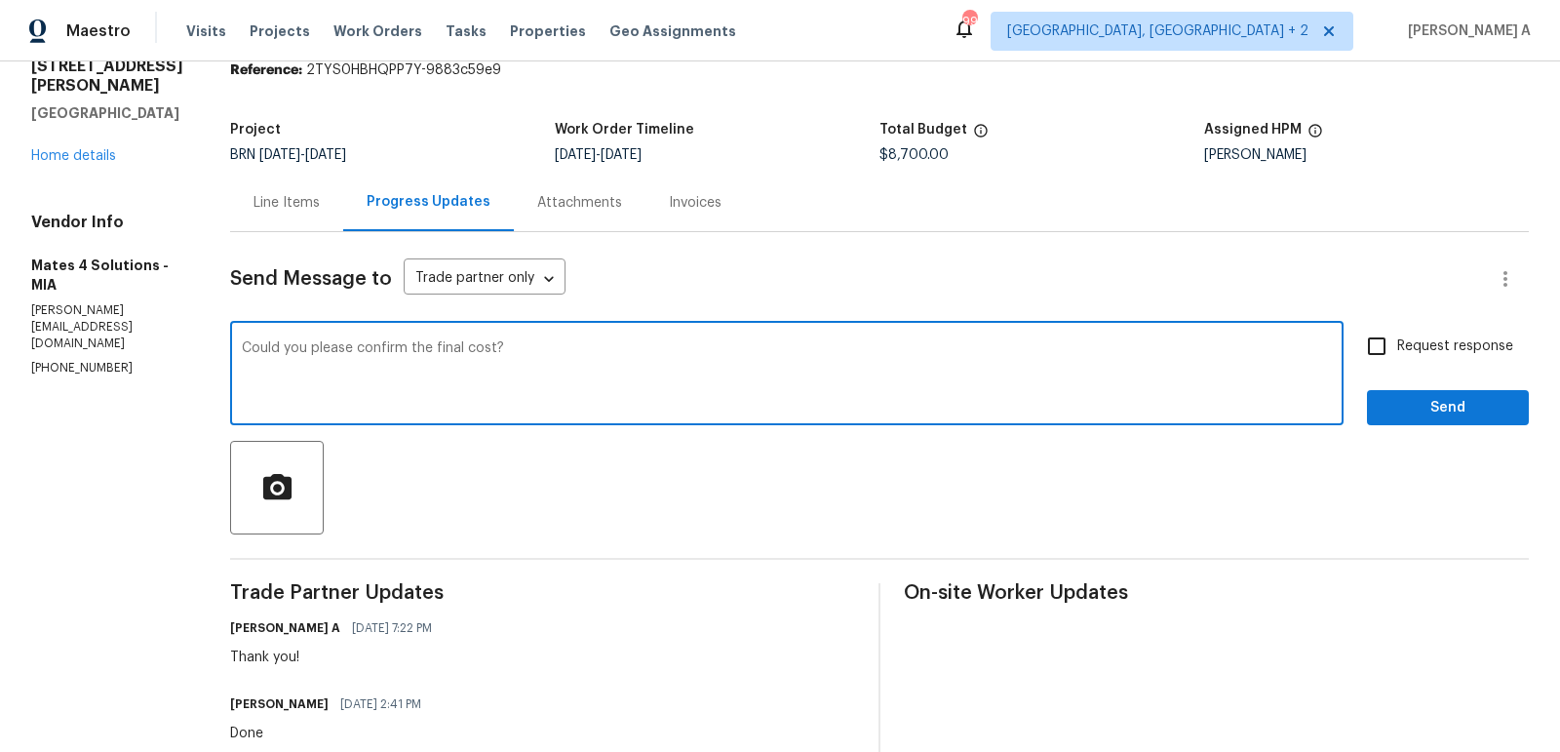
type textarea "Could you please confirm the final cost?"
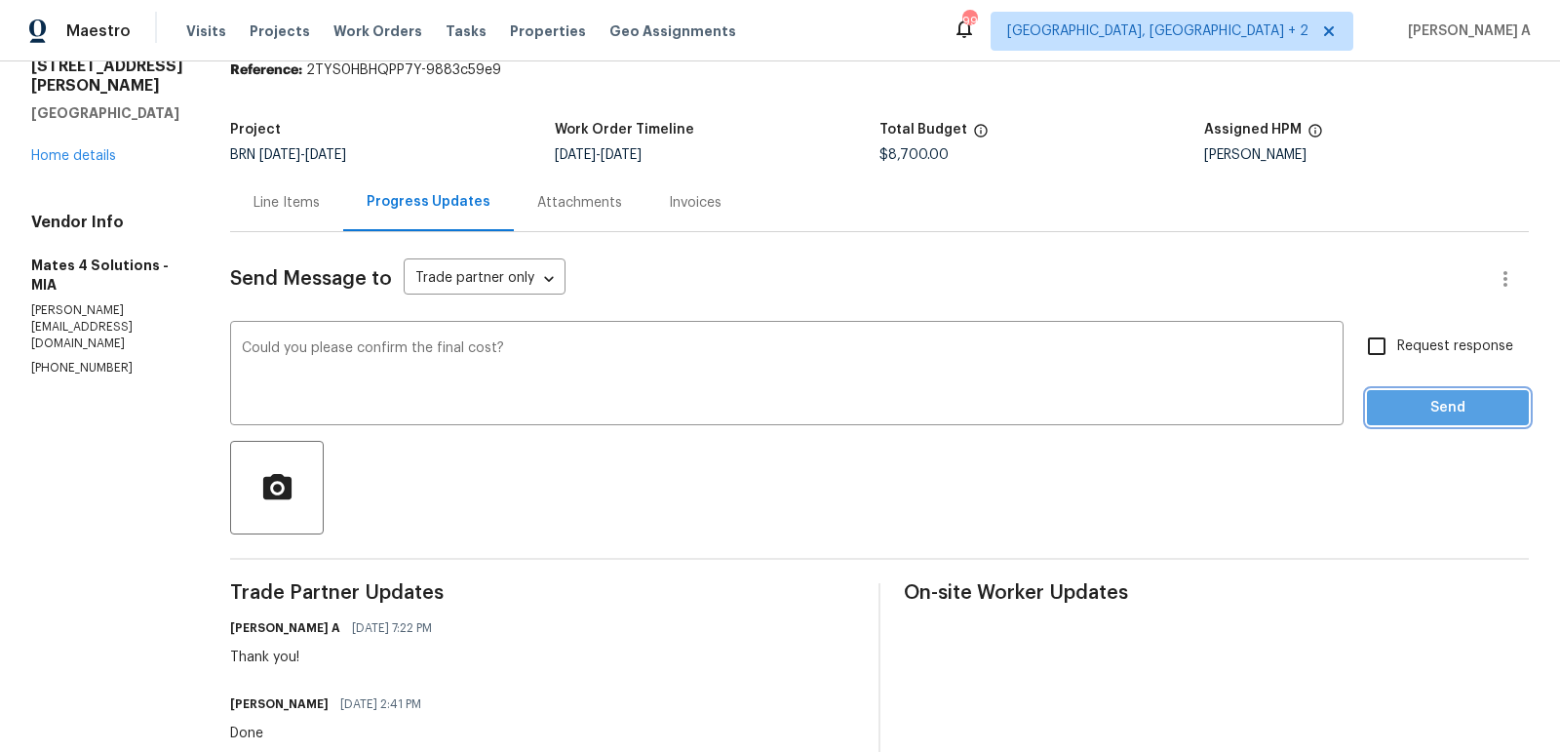
click at [1423, 402] on span "Send" at bounding box center [1447, 408] width 131 height 24
